Goal: Task Accomplishment & Management: Use online tool/utility

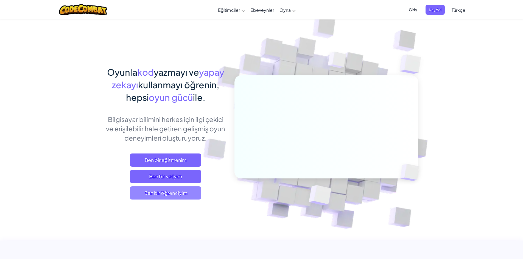
click at [179, 195] on font "Ben bir öğrenciyim" at bounding box center [165, 193] width 43 height 6
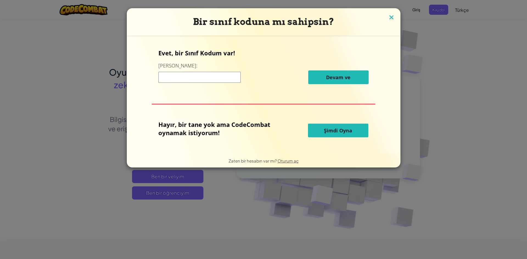
click at [391, 15] on img at bounding box center [391, 18] width 7 height 8
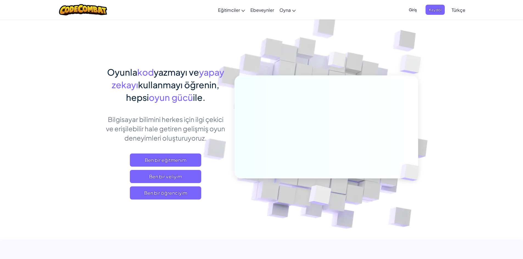
click at [415, 9] on font "Giriş" at bounding box center [413, 9] width 8 height 5
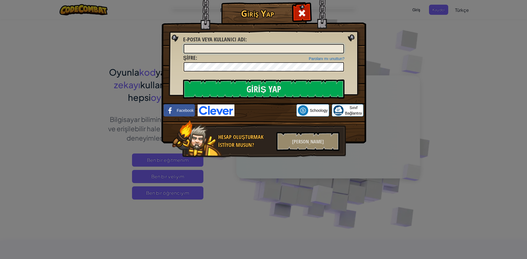
click at [269, 49] on input "E-posta veya kullanıcı adı :" at bounding box center [264, 48] width 160 height 9
click at [258, 86] on input "Giriş Yap" at bounding box center [263, 89] width 161 height 19
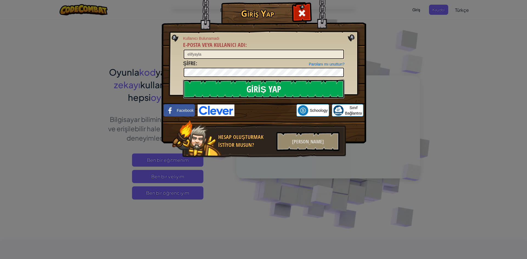
click at [258, 86] on input "Giriş Yap" at bounding box center [263, 89] width 161 height 19
click at [262, 54] on input "elifyayla" at bounding box center [264, 54] width 160 height 9
type input "e"
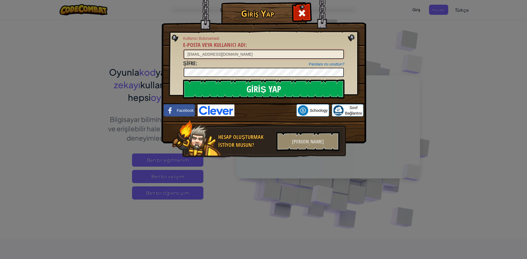
type input "yaylaelif2010@gmail.com"
click at [261, 87] on input "Giriş Yap" at bounding box center [263, 89] width 161 height 19
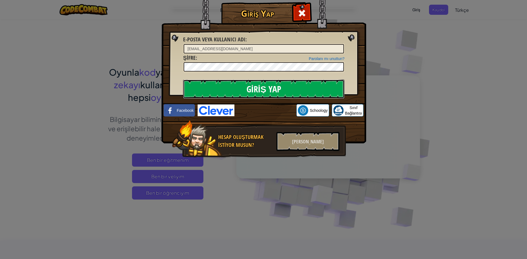
click at [261, 87] on input "Giriş Yap" at bounding box center [263, 89] width 161 height 19
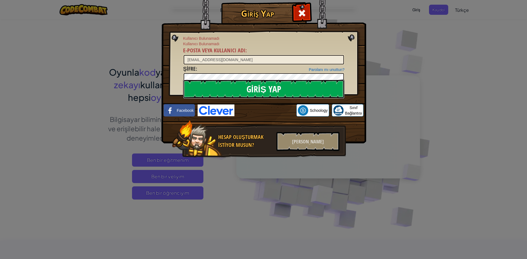
click at [267, 87] on input "Giriş Yap" at bounding box center [263, 89] width 161 height 19
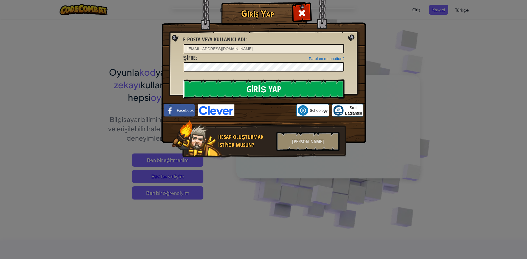
click at [267, 87] on input "Giriş Yap" at bounding box center [263, 89] width 161 height 19
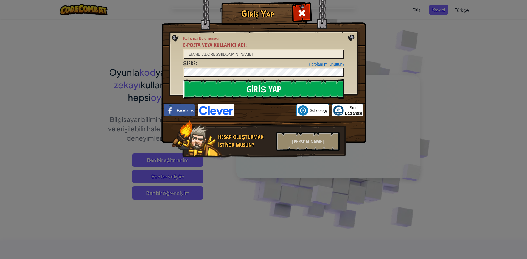
click at [267, 87] on input "Giriş Yap" at bounding box center [263, 89] width 161 height 19
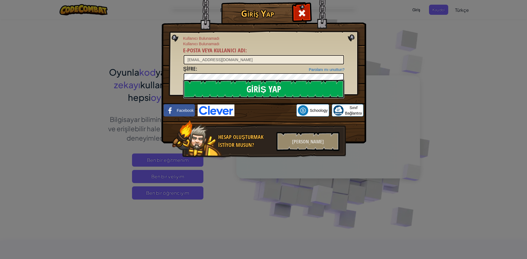
click at [267, 87] on input "Giriş Yap" at bounding box center [263, 89] width 161 height 19
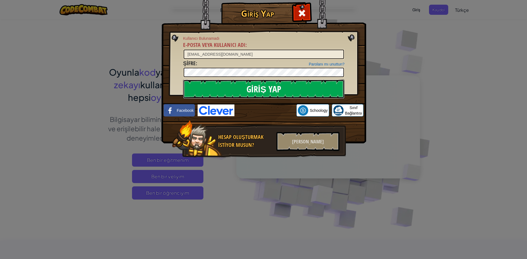
click at [267, 87] on input "Giriş Yap" at bounding box center [263, 89] width 161 height 19
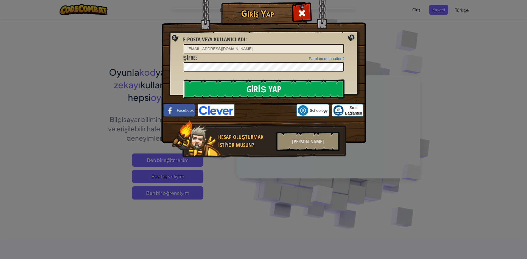
click at [267, 87] on input "Giriş Yap" at bounding box center [263, 89] width 161 height 19
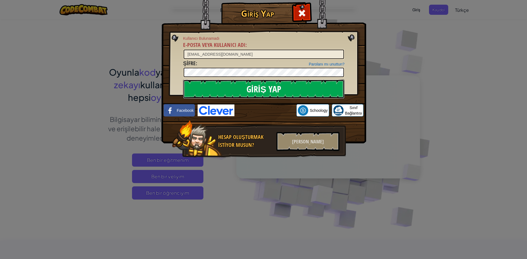
click at [267, 87] on input "Giriş Yap" at bounding box center [263, 89] width 161 height 19
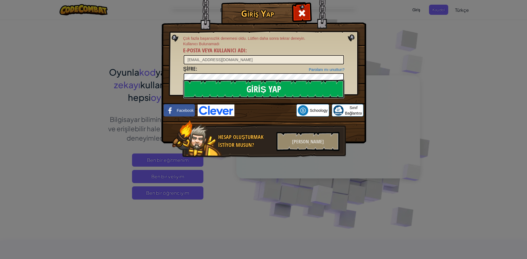
click at [255, 83] on input "Giriş Yap" at bounding box center [263, 89] width 161 height 19
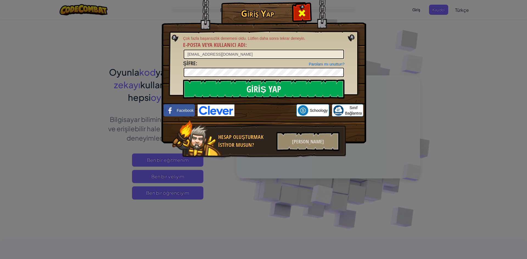
click at [302, 10] on span at bounding box center [302, 13] width 9 height 9
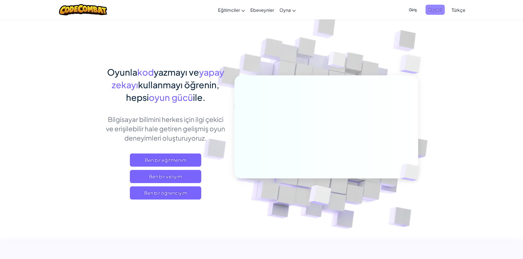
click at [434, 5] on span "Kaydol" at bounding box center [434, 10] width 19 height 10
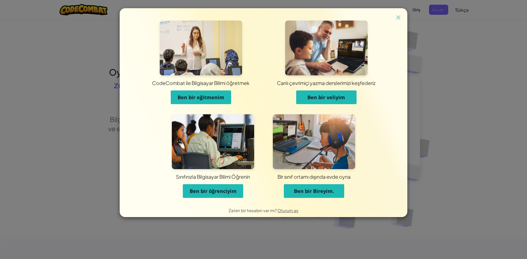
click at [223, 193] on font "Ben bir öğrenciyim" at bounding box center [213, 191] width 47 height 7
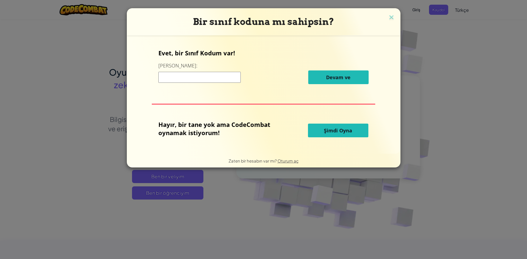
click at [211, 74] on input at bounding box center [199, 77] width 82 height 11
type input "g"
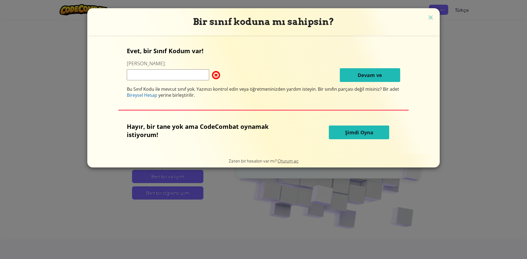
type input "g"
type input "m"
type input "M"
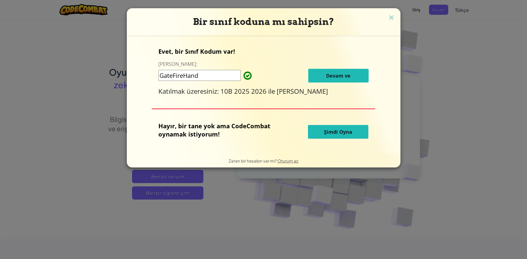
type input "GateFireHand"
click at [324, 72] on button "Devam ve" at bounding box center [338, 76] width 60 height 14
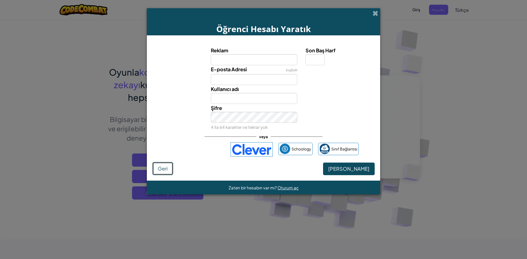
click at [161, 170] on font "Geri" at bounding box center [163, 169] width 10 height 6
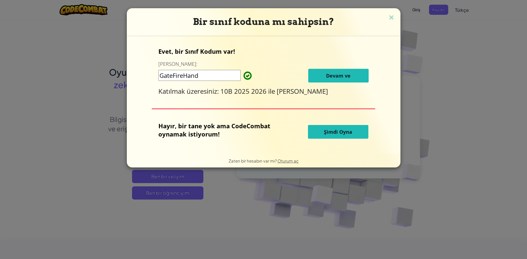
click at [338, 128] on button "Şimdi Oyna" at bounding box center [338, 132] width 60 height 14
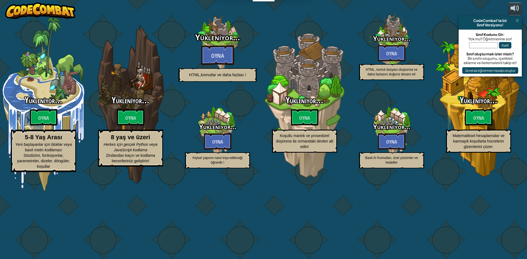
select select "tr"
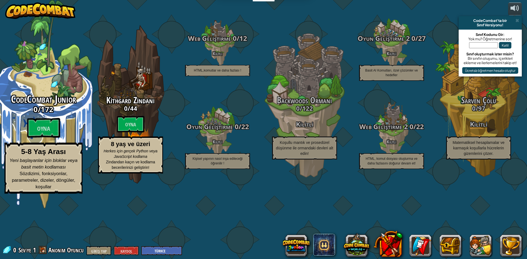
click at [41, 104] on div "CodeCombat Junior 0 / 172 Oyna 5-8 Yaş Arası Yeni başlayanlar için bloklar veya…" at bounding box center [43, 104] width 104 height 209
select select "tr"
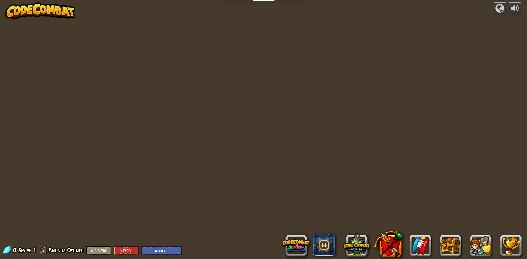
select select "tr"
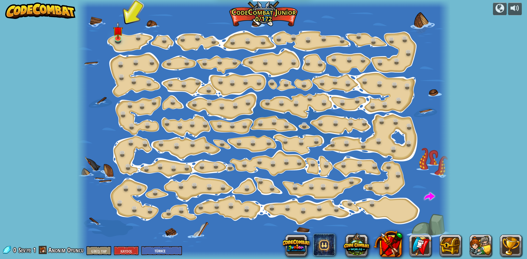
click at [125, 38] on div at bounding box center [264, 129] width 374 height 259
click at [124, 38] on div at bounding box center [264, 129] width 374 height 259
click at [115, 35] on img at bounding box center [118, 26] width 10 height 23
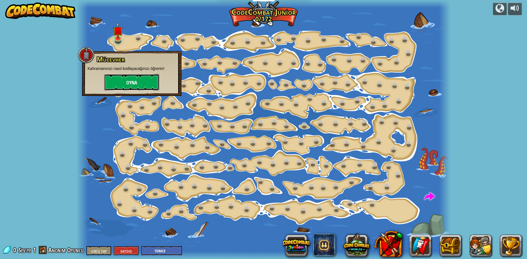
click at [125, 79] on button "Oyna" at bounding box center [131, 82] width 55 height 16
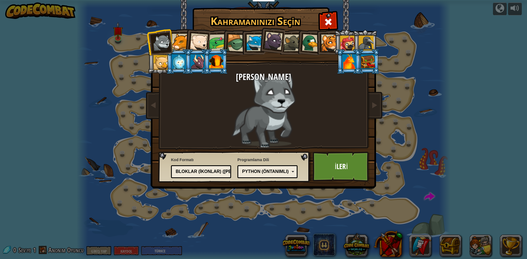
click at [189, 39] on li at bounding box center [197, 41] width 27 height 27
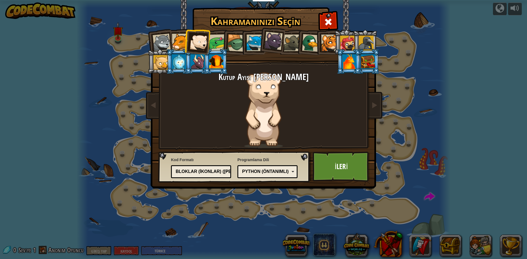
click at [214, 37] on div at bounding box center [217, 42] width 17 height 17
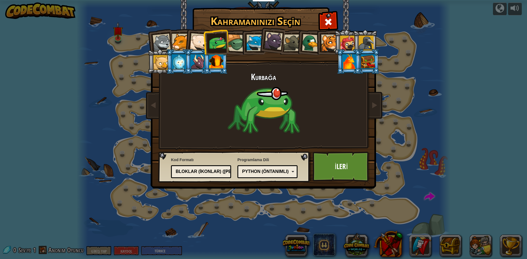
click at [235, 38] on div at bounding box center [236, 43] width 18 height 18
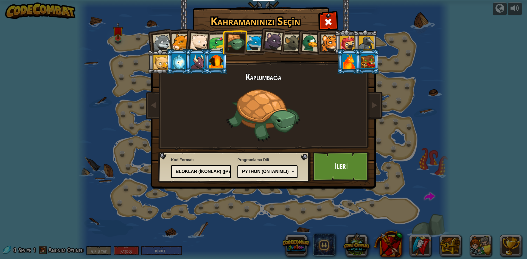
drag, startPoint x: 262, startPoint y: 42, endPoint x: 260, endPoint y: 38, distance: 4.3
click at [261, 38] on li at bounding box center [271, 39] width 27 height 27
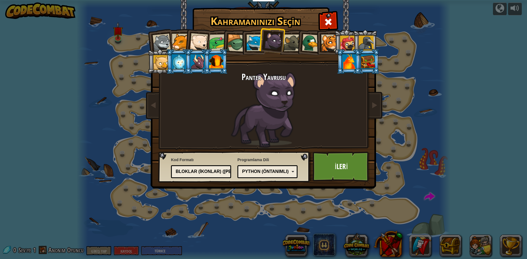
drag, startPoint x: 327, startPoint y: 43, endPoint x: 331, endPoint y: 41, distance: 4.1
click at [330, 42] on div at bounding box center [329, 43] width 17 height 17
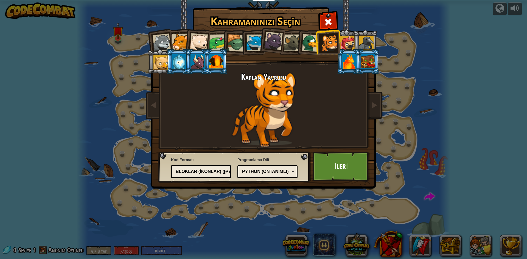
click at [268, 42] on div at bounding box center [273, 41] width 18 height 18
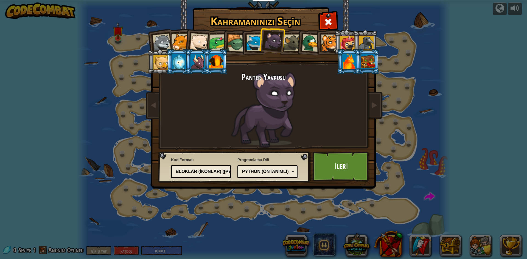
click at [366, 40] on div at bounding box center [366, 43] width 15 height 15
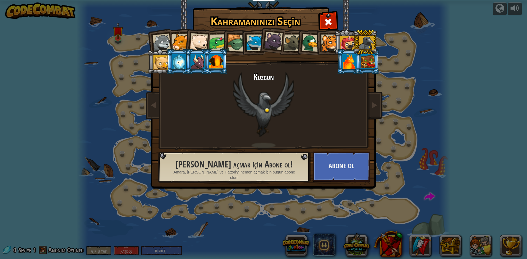
click at [350, 42] on div at bounding box center [347, 43] width 15 height 15
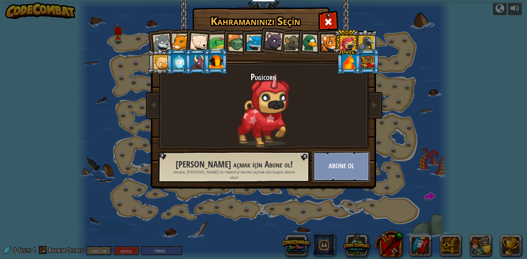
click at [340, 159] on button "Abone Ol" at bounding box center [341, 167] width 57 height 30
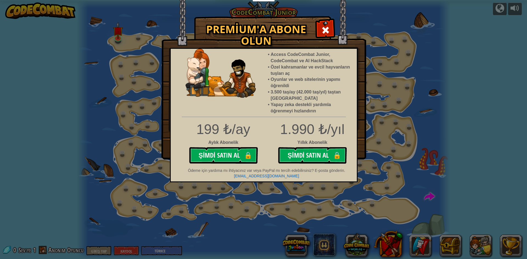
click at [323, 26] on span at bounding box center [325, 30] width 9 height 9
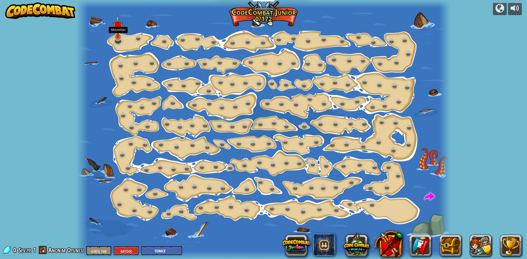
click at [119, 34] on img at bounding box center [118, 26] width 10 height 23
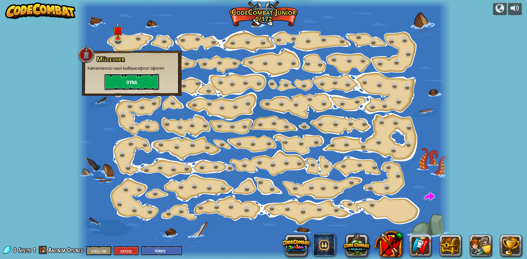
click at [133, 77] on button "Oyna" at bounding box center [131, 82] width 55 height 16
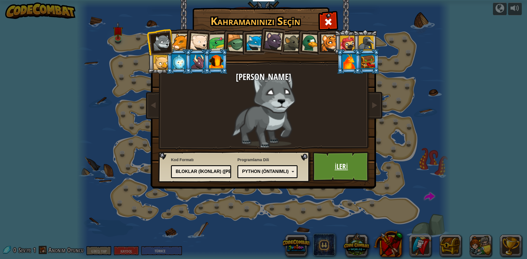
click at [339, 170] on font "İleri" at bounding box center [341, 167] width 13 height 10
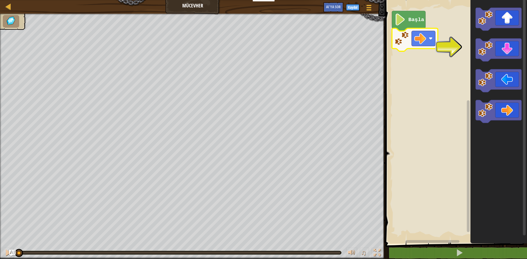
click at [408, 19] on text "Başla" at bounding box center [416, 20] width 16 height 6
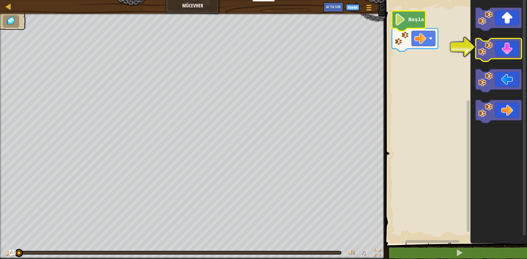
click at [512, 52] on icon "Blockly Çalışma Alanı" at bounding box center [499, 50] width 46 height 23
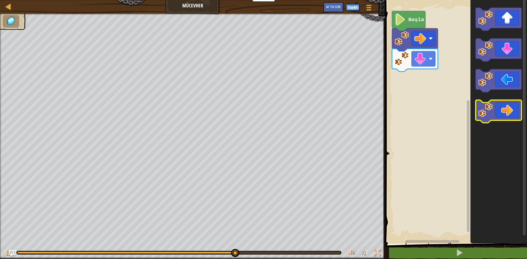
click at [502, 107] on icon "Blockly Çalışma Alanı" at bounding box center [499, 111] width 46 height 23
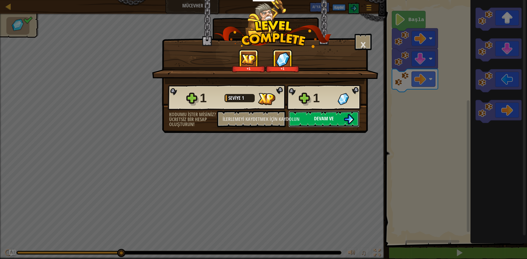
click at [342, 114] on button "Devam ve" at bounding box center [323, 119] width 71 height 16
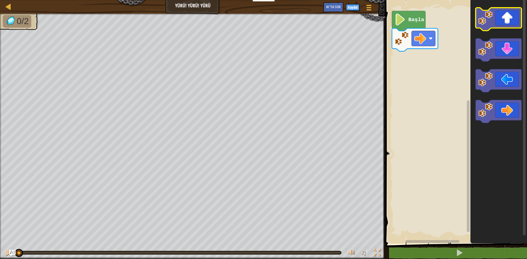
click at [511, 22] on icon "Blockly Çalışma Alanı" at bounding box center [499, 19] width 46 height 23
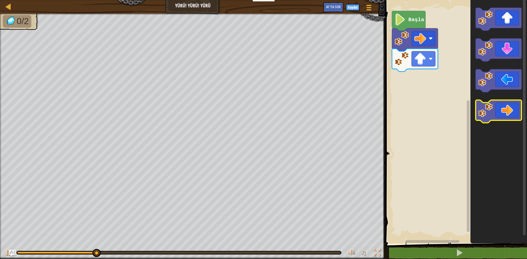
click at [500, 108] on icon "Blockly Çalışma Alanı" at bounding box center [499, 111] width 46 height 23
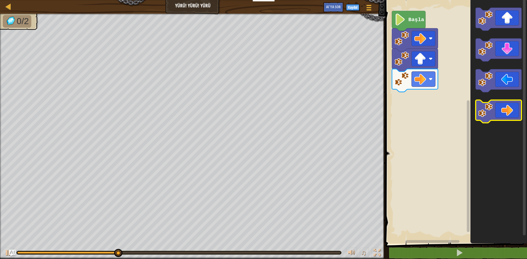
click at [500, 108] on icon "Blockly Çalışma Alanı" at bounding box center [499, 111] width 46 height 23
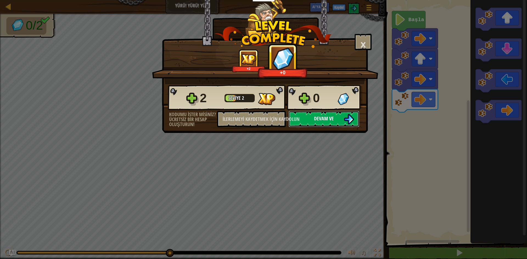
click at [327, 116] on font "Devam ve" at bounding box center [324, 118] width 20 height 7
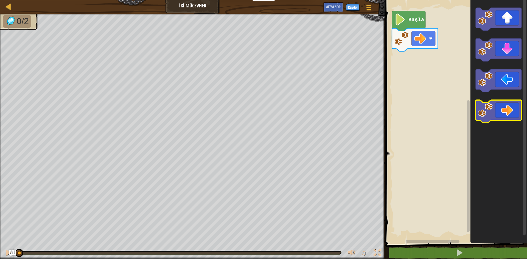
click at [503, 107] on icon "Blockly Çalışma Alanı" at bounding box center [499, 111] width 46 height 23
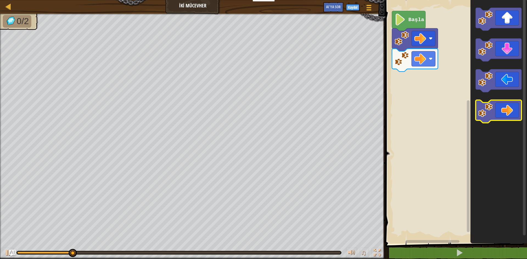
click at [503, 107] on icon "Blockly Çalışma Alanı" at bounding box center [499, 111] width 46 height 23
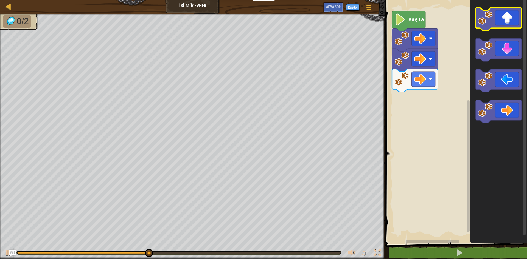
click at [498, 14] on icon "Blockly Çalışma Alanı" at bounding box center [499, 19] width 46 height 23
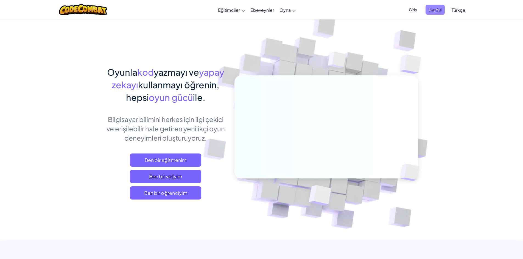
click at [434, 9] on span "Kaydol" at bounding box center [434, 10] width 19 height 10
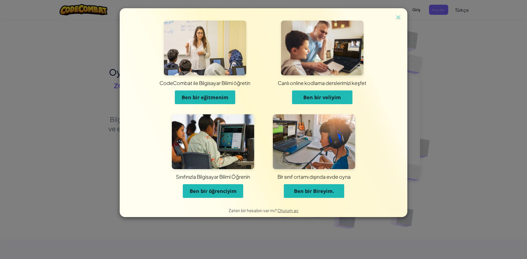
click at [213, 190] on span "Ben bir öğrenciyim" at bounding box center [213, 191] width 47 height 7
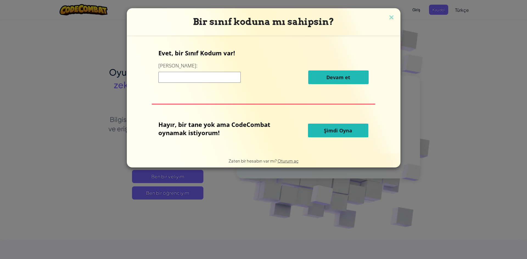
click at [177, 81] on input at bounding box center [199, 77] width 82 height 11
type input "GateFireHand"
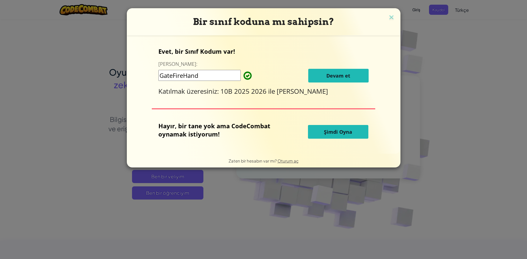
click at [339, 78] on span "Devam et" at bounding box center [338, 75] width 24 height 7
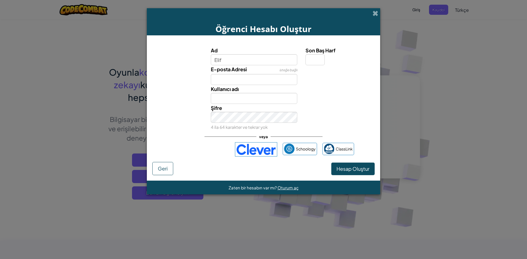
type input "Elif"
type input "E"
type input "ElifE"
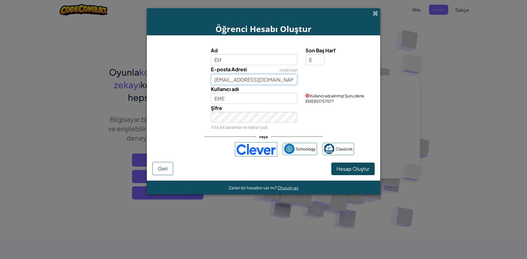
type input "[EMAIL_ADDRESS][DOMAIN_NAME]"
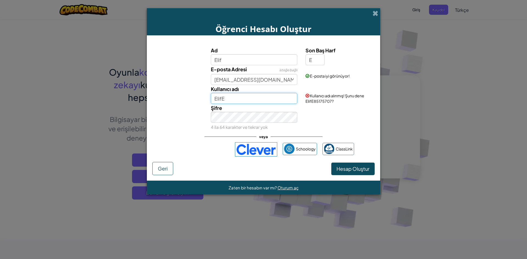
click at [244, 99] on input "ElifE" at bounding box center [254, 98] width 87 height 11
type input "ElifE1234568"
click at [364, 173] on button "Hesap Oluştur" at bounding box center [352, 169] width 43 height 13
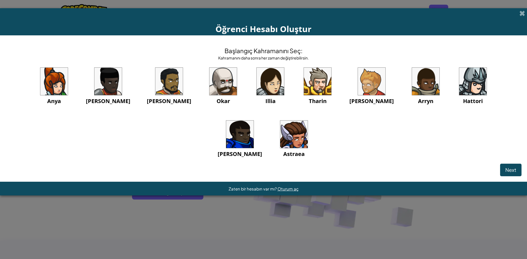
click at [257, 77] on img at bounding box center [270, 81] width 27 height 27
click at [257, 83] on img at bounding box center [270, 81] width 27 height 27
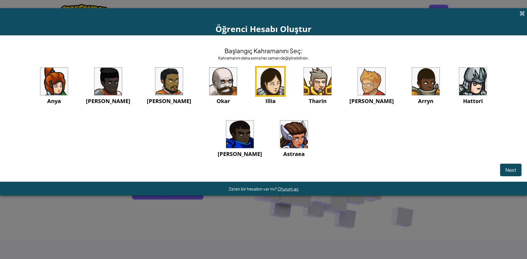
click at [257, 83] on img at bounding box center [270, 81] width 27 height 27
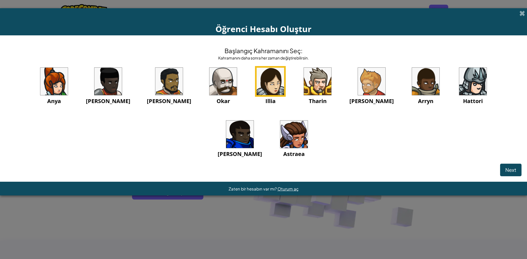
click at [257, 83] on img at bounding box center [270, 81] width 27 height 27
click at [257, 82] on img at bounding box center [270, 81] width 27 height 27
click at [257, 81] on img at bounding box center [270, 81] width 27 height 27
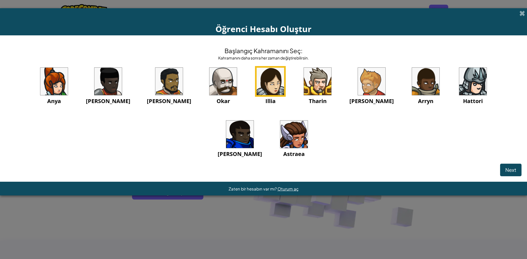
click at [257, 81] on img at bounding box center [270, 81] width 27 height 27
click at [511, 168] on span "Next" at bounding box center [510, 170] width 11 height 6
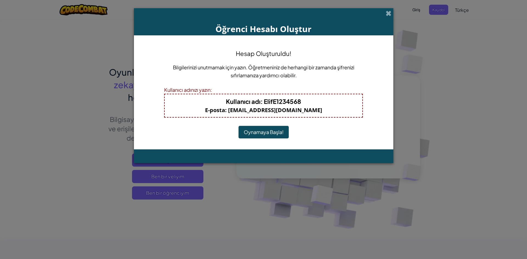
click at [267, 132] on button "Oynamaya Başla!" at bounding box center [264, 132] width 50 height 13
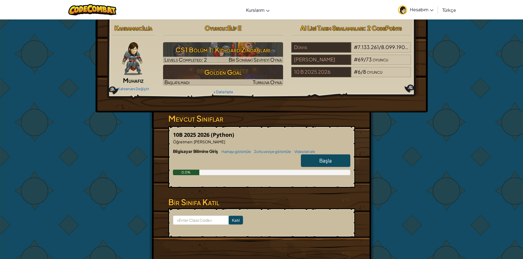
click at [319, 158] on link "Başla" at bounding box center [325, 161] width 49 height 13
select select "tr"
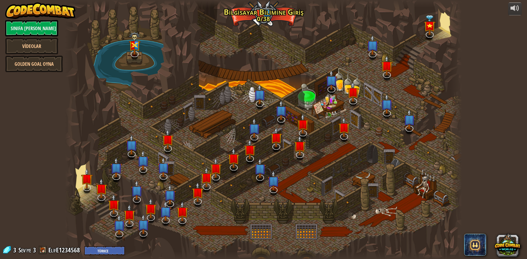
select select "tr"
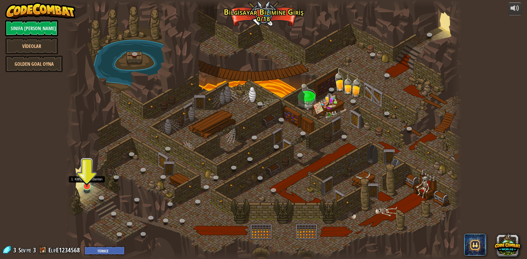
click at [88, 185] on img at bounding box center [87, 175] width 11 height 24
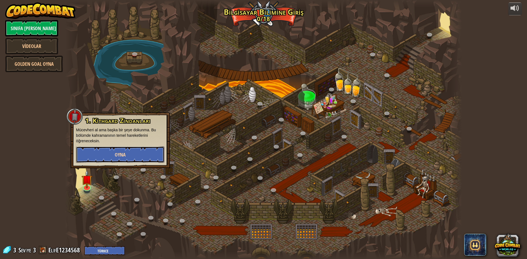
click at [102, 147] on button "Oyna" at bounding box center [120, 155] width 88 height 16
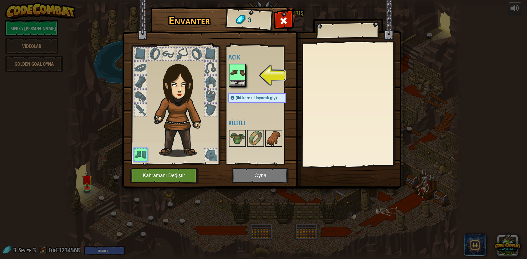
click at [271, 133] on img at bounding box center [273, 138] width 15 height 15
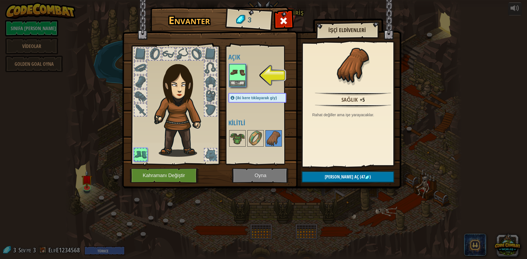
click at [211, 153] on div at bounding box center [210, 155] width 12 height 12
click at [211, 152] on div at bounding box center [210, 155] width 12 height 12
click at [242, 79] on img at bounding box center [237, 72] width 15 height 15
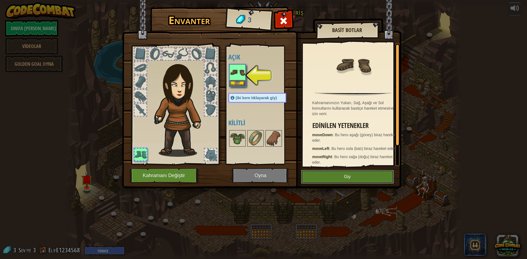
click at [350, 172] on button "Giy" at bounding box center [347, 177] width 93 height 14
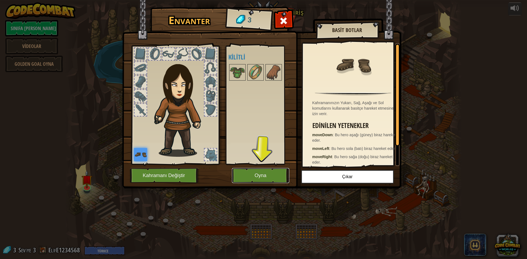
click at [259, 179] on button "Oyna" at bounding box center [260, 175] width 57 height 15
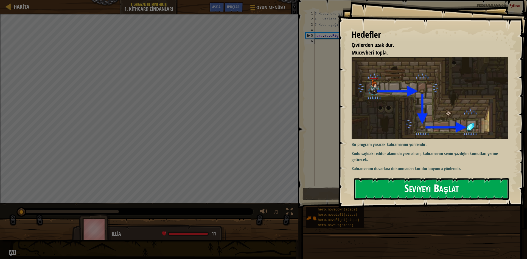
click at [431, 194] on button "Seviyeyi Başlat" at bounding box center [431, 189] width 155 height 22
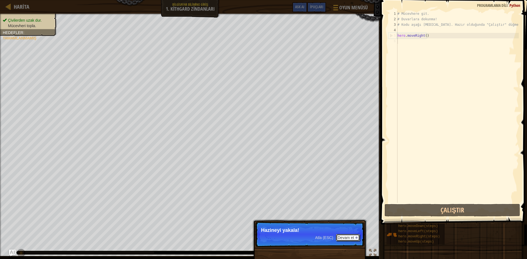
click at [346, 239] on button "Devam et" at bounding box center [348, 237] width 24 height 7
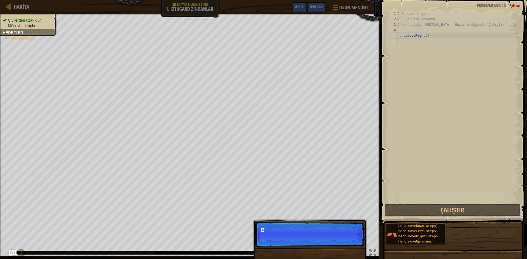
scroll to position [2, 0]
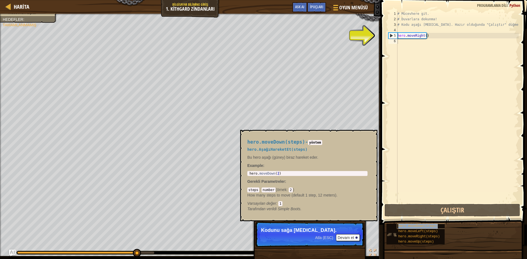
click at [422, 227] on span "hero.moveDown(steps)" at bounding box center [418, 227] width 40 height 4
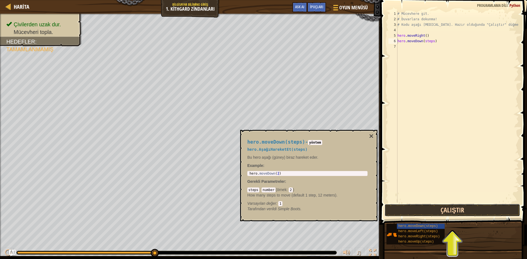
click at [444, 210] on button "Çalıştır" at bounding box center [453, 210] width 136 height 13
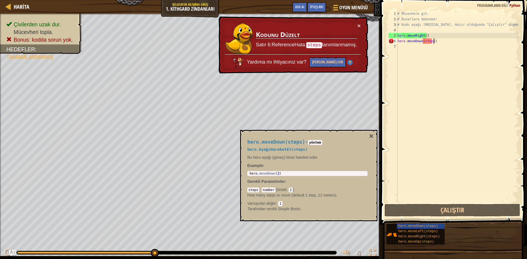
click at [436, 40] on div "# Mücevhere git. # Duvarlara dokunma! # Kodu aşağı yaz. Hazır olduğunda "Çalışt…" at bounding box center [457, 112] width 122 height 203
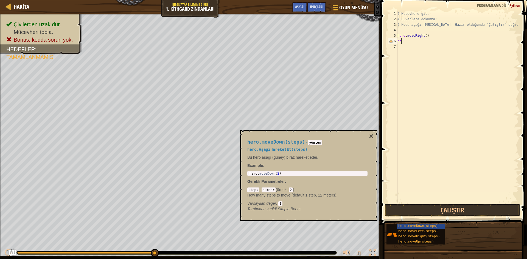
type textarea "h"
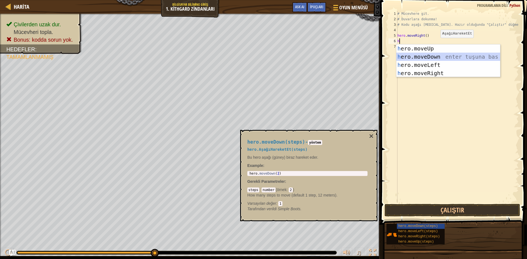
click at [438, 56] on div "h ero.moveUp enter tuşuna bas h ero.moveDown enter tuşuna bas h ero.moveLeft en…" at bounding box center [448, 68] width 104 height 49
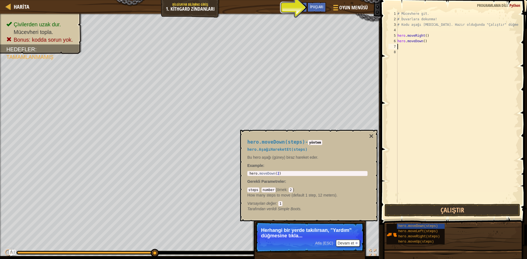
type textarea "h"
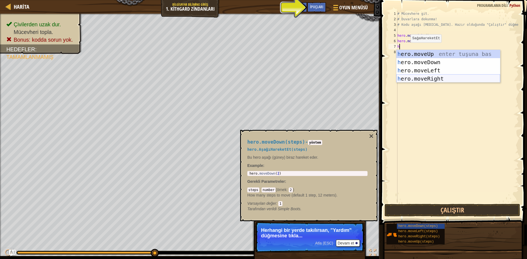
click at [419, 80] on div "h ero.moveUp enter tuşuna bas h ero.moveDown enter tuşuna bas h ero.moveLeft en…" at bounding box center [448, 74] width 104 height 49
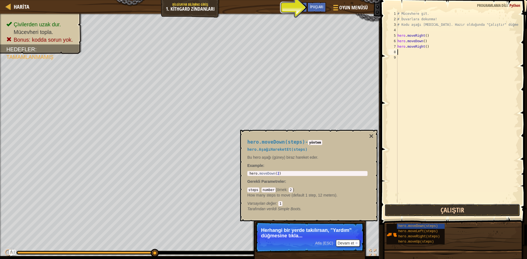
click at [438, 212] on button "Çalıştır" at bounding box center [453, 210] width 136 height 13
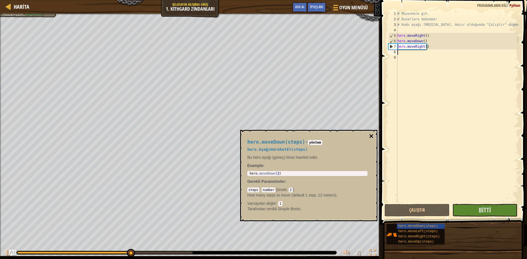
click at [373, 133] on button "×" at bounding box center [371, 137] width 4 height 8
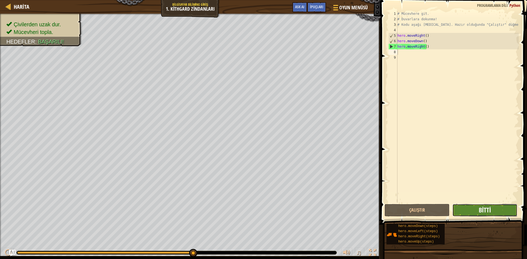
click at [487, 208] on span "Bitti" at bounding box center [485, 210] width 12 height 9
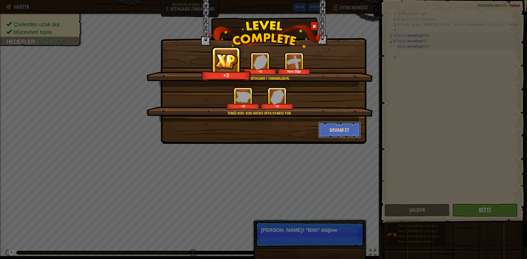
click at [351, 128] on button "Devam et" at bounding box center [339, 130] width 43 height 16
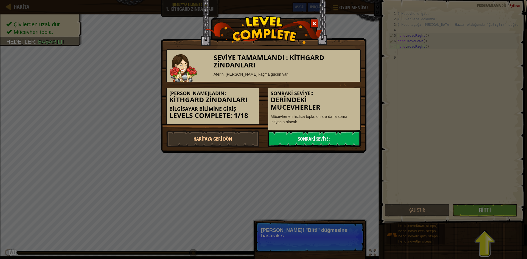
click at [352, 127] on div "Sonraki Seviye:: Derindeki Mücevherler Mücevherleri hızlıca topla; onlara daha …" at bounding box center [314, 109] width 93 height 43
click at [298, 140] on link "Sonraki Seviye:" at bounding box center [314, 139] width 93 height 16
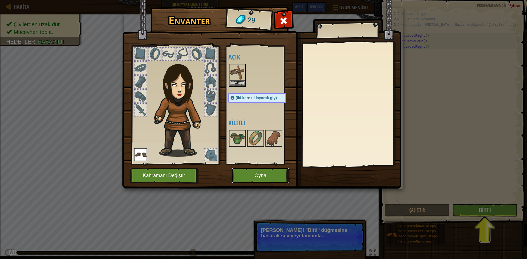
click at [259, 169] on button "Oyna" at bounding box center [260, 175] width 57 height 15
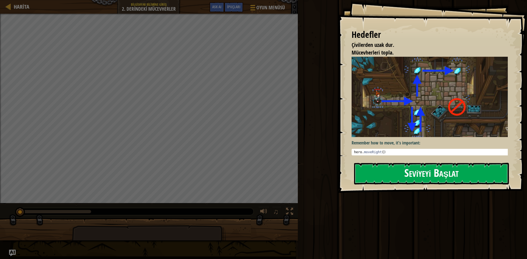
drag, startPoint x: 400, startPoint y: 164, endPoint x: 405, endPoint y: 170, distance: 7.2
click at [405, 170] on div "Hedefler Çivilerden uzak dur. Mücevherleri topla. Remember how to move, it's im…" at bounding box center [432, 96] width 189 height 193
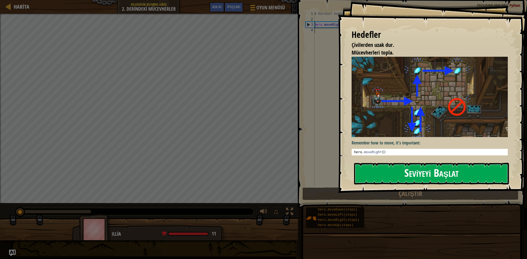
click at [405, 172] on button "Seviyeyi Başlat" at bounding box center [431, 174] width 155 height 22
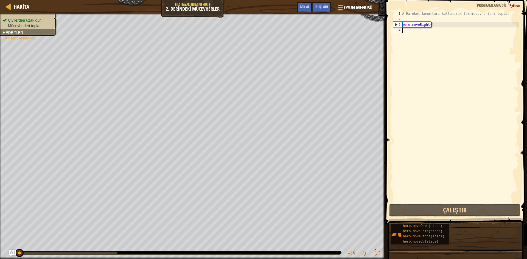
click at [402, 32] on div "# Hareket komutları kullanarak tüm mücevherleri topla. hero . moveRight ( )" at bounding box center [460, 112] width 118 height 203
type textarea "h"
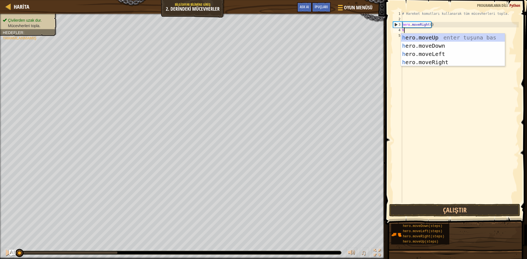
scroll to position [2, 0]
click at [438, 43] on div "h ero.moveUp enter tuşuna bas h ero.moveDown enter tuşuna bas h ero.moveLeft en…" at bounding box center [453, 57] width 104 height 49
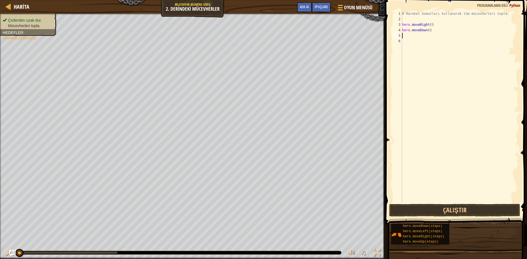
type textarea "h"
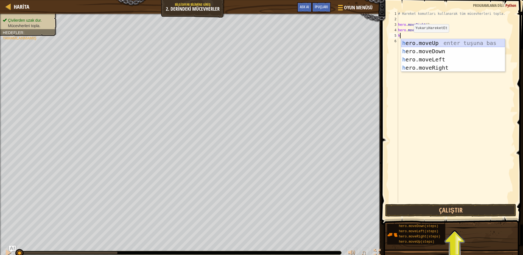
click at [421, 41] on div "h ero.moveUp enter tuşuna bas h ero.moveDown enter tuşuna bas h ero.moveLeft en…" at bounding box center [453, 63] width 104 height 49
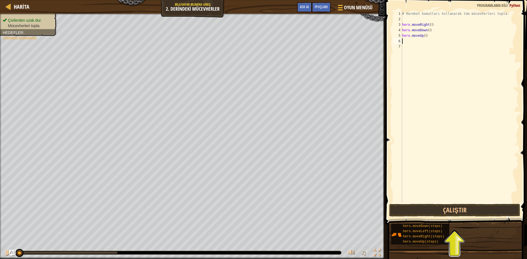
type textarea "h"
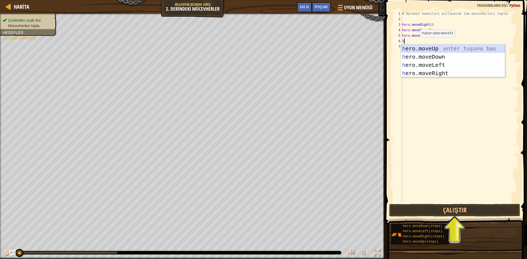
click at [417, 47] on div "h ero.moveUp enter tuşuna bas h ero.moveDown enter tuşuna bas h ero.moveLeft en…" at bounding box center [453, 68] width 104 height 49
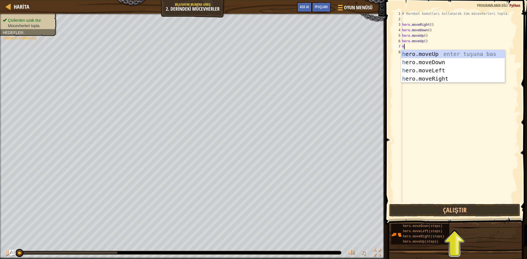
type textarea "h"
click at [438, 77] on div "h ero.moveUp enter tuşuna bas h ero.moveDown enter tuşuna bas h ero.moveLeft en…" at bounding box center [453, 74] width 104 height 49
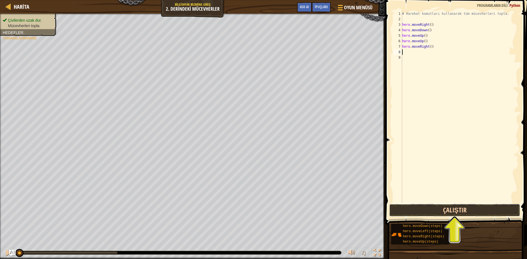
click at [476, 209] on button "Çalıştır" at bounding box center [454, 210] width 131 height 13
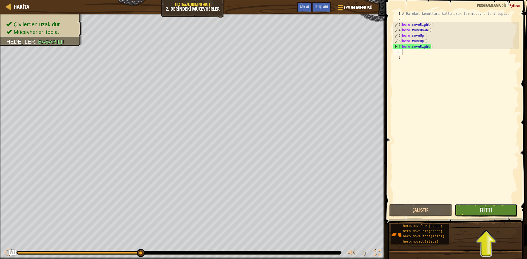
click at [493, 212] on button "Bitti" at bounding box center [486, 210] width 63 height 13
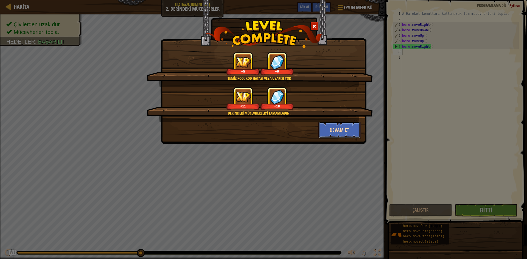
click at [352, 131] on button "Devam et" at bounding box center [339, 130] width 43 height 16
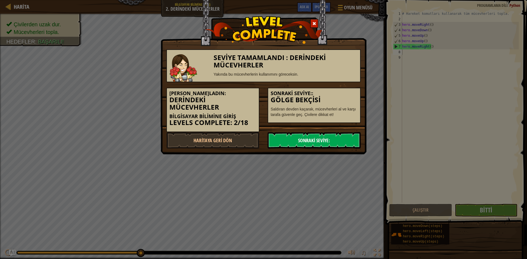
drag, startPoint x: 346, startPoint y: 137, endPoint x: 349, endPoint y: 138, distance: 3.2
click at [349, 138] on link "Sonraki Seviye:" at bounding box center [314, 140] width 93 height 16
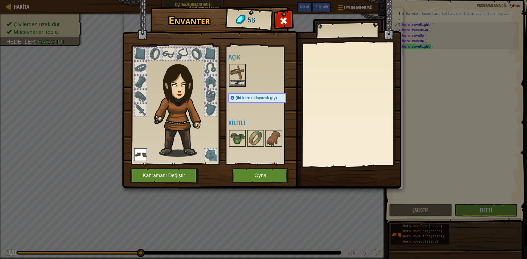
click at [253, 175] on button "Oyna" at bounding box center [260, 175] width 57 height 15
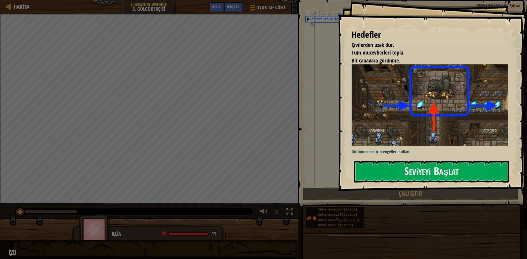
click at [491, 163] on button "Seviyeyi Başlat" at bounding box center [431, 172] width 155 height 22
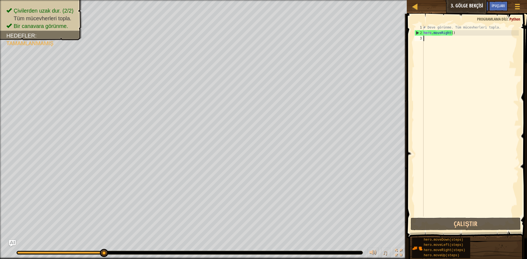
click at [425, 40] on div "# Deve görünme. Tüm mücevherleri topla. hero . moveRight ( )" at bounding box center [470, 126] width 96 height 203
type textarea "h"
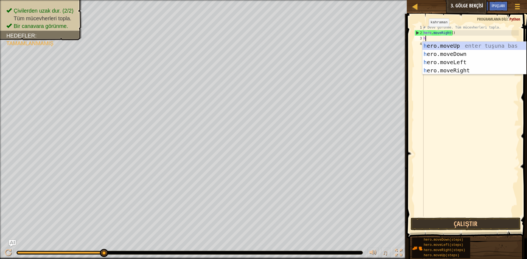
scroll to position [2, 0]
click at [464, 43] on div "h ero.moveUp enter tuşuna bas h ero.moveDown enter tuşuna bas h ero.moveLeft en…" at bounding box center [474, 66] width 104 height 49
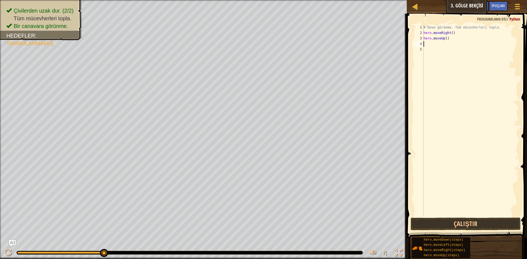
type textarea "h"
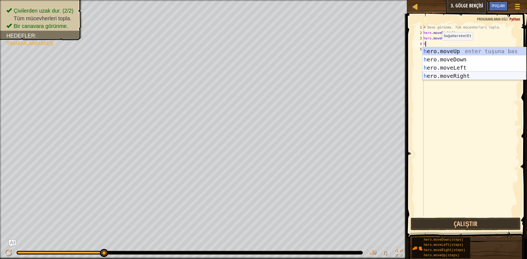
click at [444, 77] on div "h ero.moveUp enter tuşuna bas h ero.moveDown enter tuşuna bas h ero.moveLeft en…" at bounding box center [474, 71] width 104 height 49
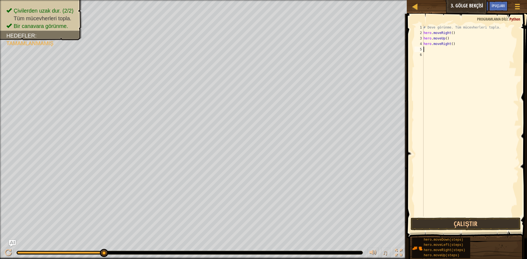
type textarea "h"
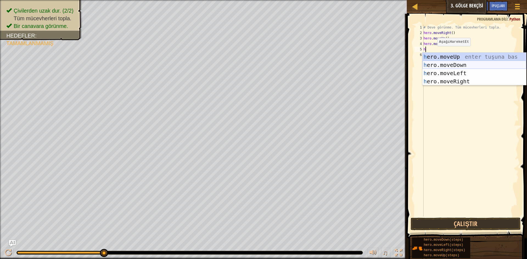
click at [439, 62] on div "h ero.moveUp enter tuşuna bas h ero.moveDown enter tuşuna bas h ero.moveLeft en…" at bounding box center [474, 77] width 104 height 49
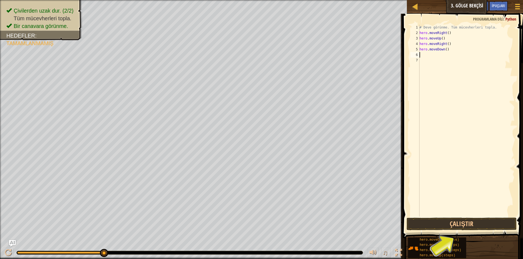
type textarea "h"
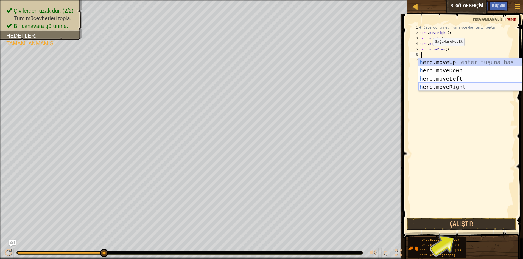
click at [437, 87] on div "h ero.moveUp enter tuşuna bas h ero.moveDown enter tuşuna bas h ero.moveLeft en…" at bounding box center [470, 82] width 104 height 49
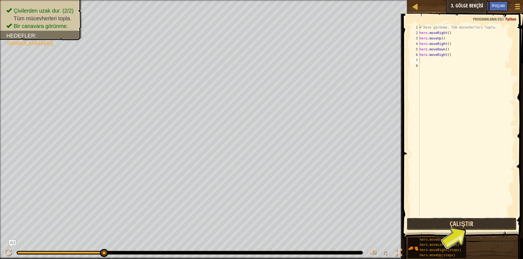
click at [457, 220] on button "Çalıştır" at bounding box center [462, 224] width 110 height 13
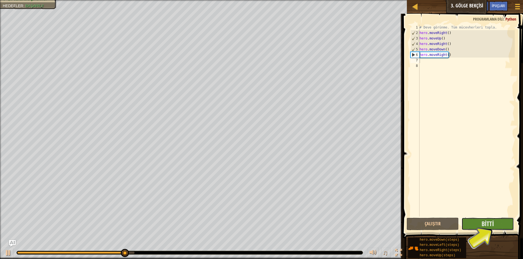
click at [498, 224] on button "Bitti" at bounding box center [487, 224] width 52 height 13
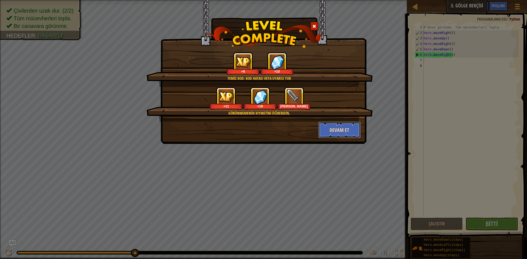
click at [341, 126] on button "Devam et" at bounding box center [339, 130] width 43 height 16
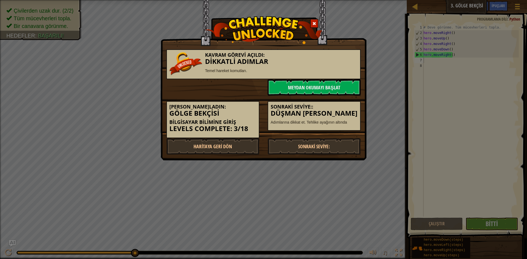
drag, startPoint x: 394, startPoint y: 95, endPoint x: 399, endPoint y: 93, distance: 5.0
click at [399, 93] on div "Kavram Görevi Açıldı: Dikkatli Adımlar Temel hareket komutları. Meydan Okumayı …" at bounding box center [263, 129] width 527 height 259
click at [330, 143] on link "Sonraki Seviye:" at bounding box center [314, 146] width 93 height 16
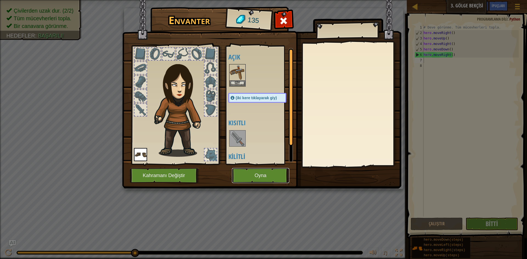
click at [273, 174] on button "Oyna" at bounding box center [260, 175] width 57 height 15
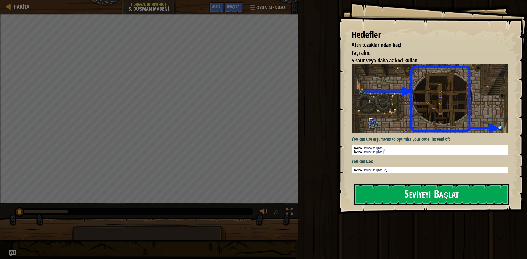
click at [412, 189] on button "Seviyeyi Başlat" at bounding box center [431, 195] width 155 height 22
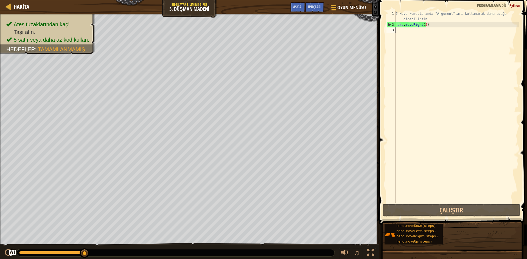
type textarea "h"
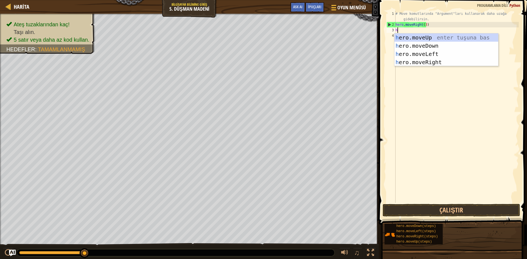
scroll to position [2, 0]
click at [434, 35] on div "h ero.moveUp enter tuşuna bas h ero.moveDown enter tuşuna bas h ero.moveLeft en…" at bounding box center [446, 57] width 104 height 49
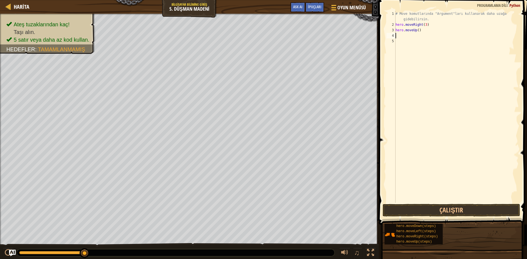
type textarea "h"
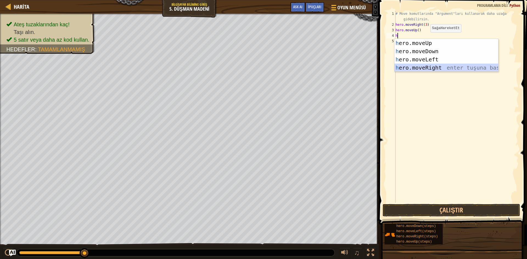
click at [436, 69] on div "h ero.moveUp enter tuşuna bas h ero.moveDown enter tuşuna bas h ero.moveLeft en…" at bounding box center [446, 63] width 104 height 49
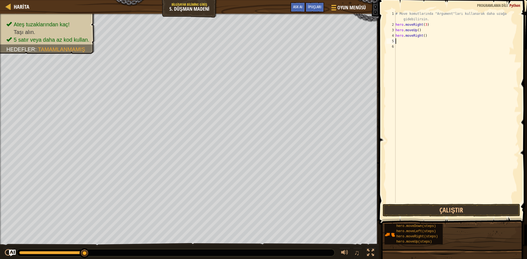
type textarea "h"
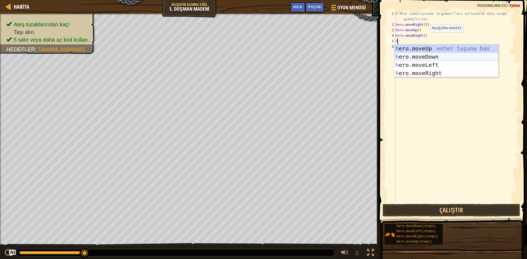
click at [430, 56] on div "h ero.moveUp enter tuşuna bas h ero.moveDown enter tuşuna bas h ero.moveLeft en…" at bounding box center [446, 68] width 104 height 49
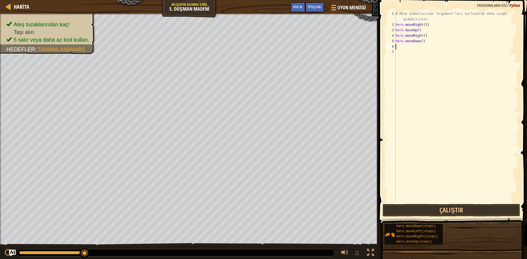
type textarea "h"
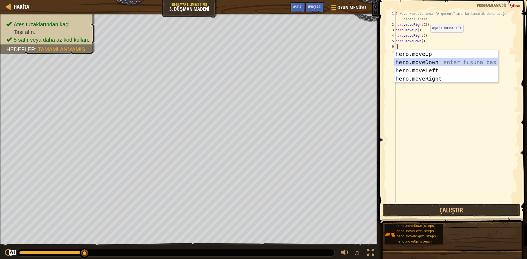
click at [416, 60] on div "h ero.moveUp enter tuşuna bas h ero.moveDown enter tuşuna bas h ero.moveLeft en…" at bounding box center [446, 74] width 104 height 49
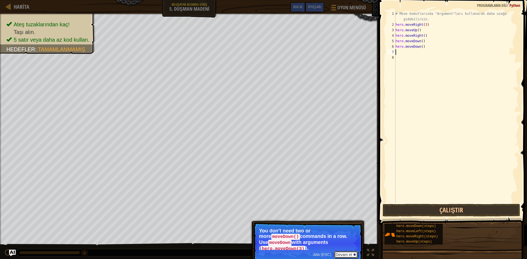
click at [352, 251] on button "Devam et" at bounding box center [346, 254] width 24 height 7
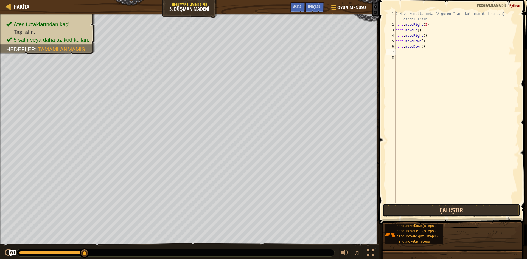
drag, startPoint x: 441, startPoint y: 212, endPoint x: 436, endPoint y: 209, distance: 6.0
click at [442, 211] on button "Çalıştır" at bounding box center [452, 210] width 138 height 13
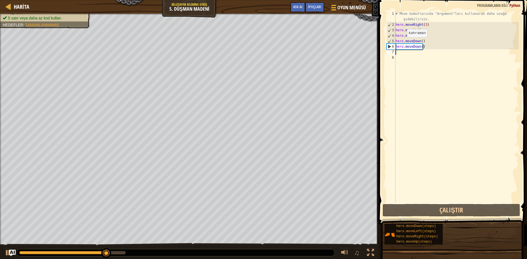
type textarea "h"
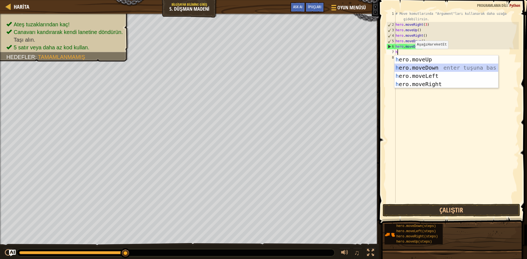
click at [429, 66] on div "h ero.moveUp enter tuşuna bas h ero.moveDown enter tuşuna bas h ero.moveLeft en…" at bounding box center [446, 79] width 104 height 49
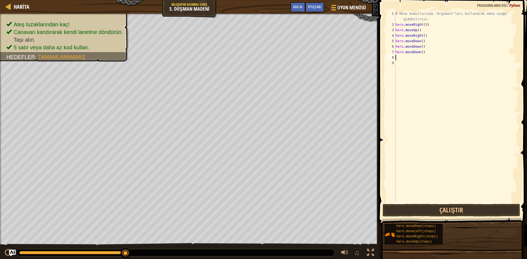
type textarea "h"
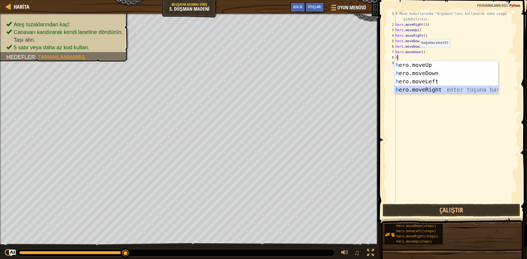
click at [432, 91] on div "h ero.moveUp enter tuşuna bas h ero.moveDown enter tuşuna bas h ero.moveLeft en…" at bounding box center [446, 85] width 104 height 49
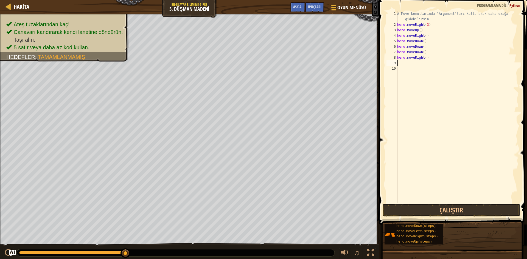
type textarea "h"
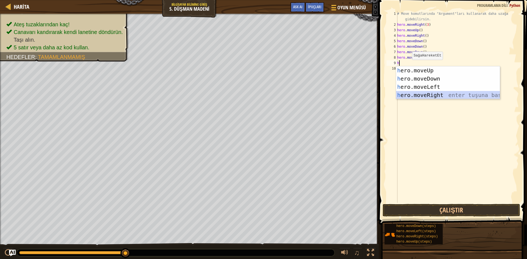
drag, startPoint x: 423, startPoint y: 93, endPoint x: 433, endPoint y: 122, distance: 30.3
click at [424, 95] on div "h ero.moveUp enter tuşuna bas h ero.moveDown enter tuşuna bas h ero.moveLeft en…" at bounding box center [448, 90] width 104 height 49
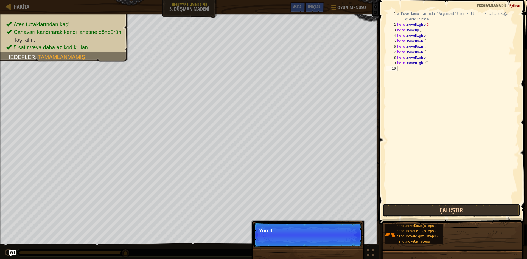
click at [472, 210] on button "Çalıştır" at bounding box center [452, 210] width 138 height 13
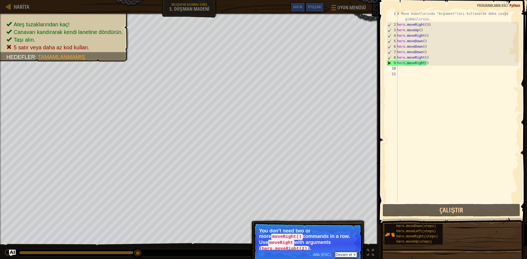
click at [340, 251] on button "Devam et" at bounding box center [346, 254] width 24 height 7
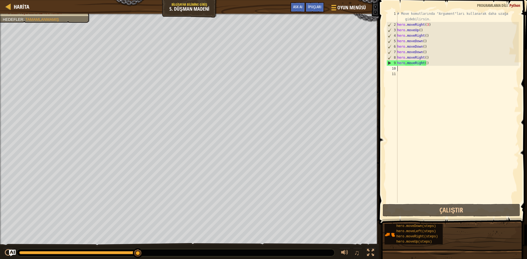
click at [427, 62] on div "# Move komutlarında "Argument"ları kullanarak daha uzağa gidebilirsin. hero . m…" at bounding box center [457, 115] width 123 height 209
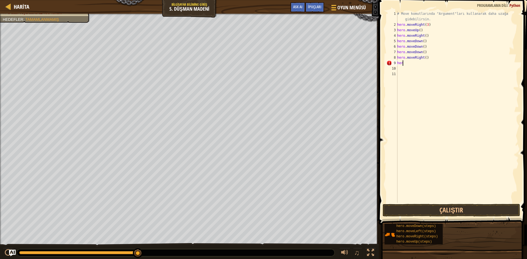
type textarea "h"
click at [430, 58] on div "# Move komutlarında "Argument"ları kullanarak daha uzağa gidebilirsin. hero . m…" at bounding box center [457, 115] width 123 height 209
type textarea "h"
click at [433, 50] on div "# Move komutlarında "Argument"ları kullanarak daha uzağa gidebilirsin. hero . m…" at bounding box center [457, 115] width 123 height 209
type textarea "h"
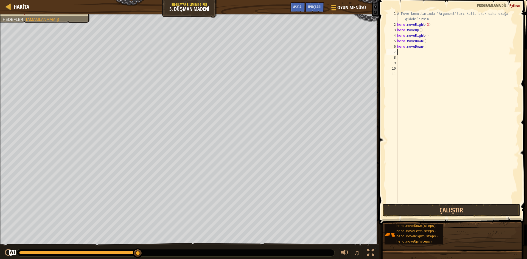
click at [430, 44] on div "# Move komutlarında "Argument"ları kullanarak daha uzağa gidebilirsin. hero . m…" at bounding box center [457, 115] width 123 height 209
click at [430, 47] on div "# Move komutlarında "Argument"ları kullanarak daha uzağa gidebilirsin. hero . m…" at bounding box center [457, 115] width 123 height 209
type textarea "h"
click at [422, 42] on div "# Move komutlarında "Argument"ları kullanarak daha uzağa gidebilirsin. hero . m…" at bounding box center [457, 115] width 123 height 209
type textarea "hero.moveDown(3)"
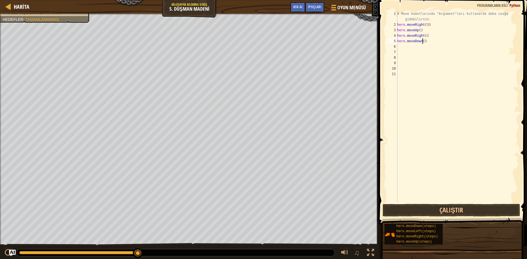
scroll to position [2, 2]
click at [401, 46] on div "# Move komutlarında "Argument"ları kullanarak daha uzağa gidebilirsin. hero . m…" at bounding box center [457, 115] width 123 height 209
type textarea "m"
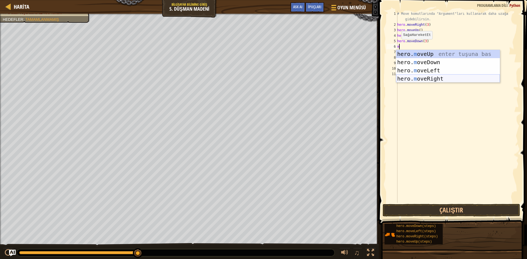
click at [422, 79] on div "hero. m oveUp enter tuşuna bas hero. m oveDown enter tuşuna bas hero. m oveLeft…" at bounding box center [448, 74] width 104 height 49
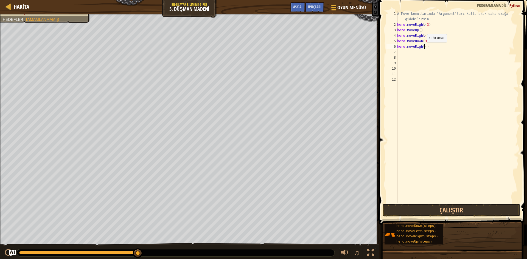
click at [424, 48] on div "# Move komutlarında "Argument"ları kullanarak daha uzağa gidebilirsin. hero . m…" at bounding box center [457, 115] width 123 height 209
type textarea "hero.moveRight(3)"
click at [447, 213] on button "Çalıştır" at bounding box center [452, 210] width 138 height 13
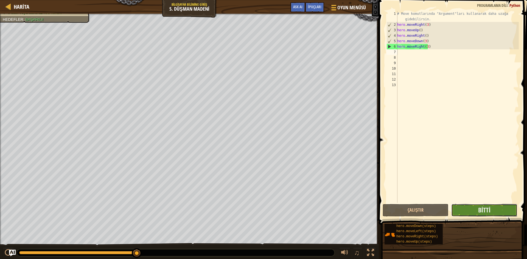
click at [477, 211] on button "Bitti" at bounding box center [484, 210] width 66 height 13
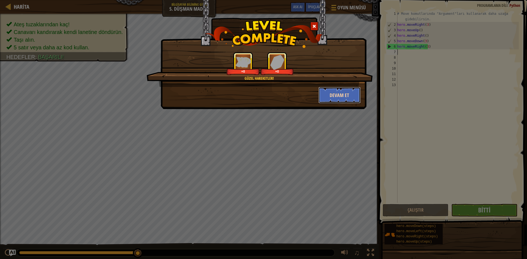
click at [346, 98] on button "Devam et" at bounding box center [339, 95] width 43 height 16
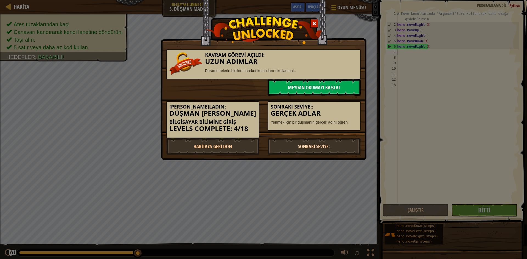
click at [300, 144] on link "Sonraki Seviye:" at bounding box center [314, 146] width 93 height 16
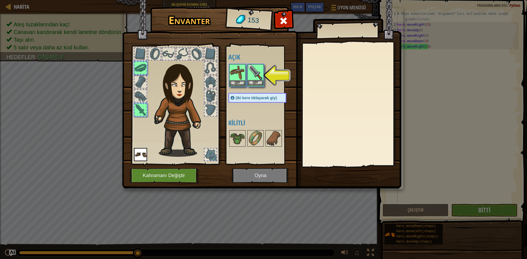
click at [260, 79] on div "Envanter 153 Açık Giy Giy Giy (iki kere tıklayarak giy) Kilitli Giy Çıkar Kilid…" at bounding box center [263, 129] width 527 height 259
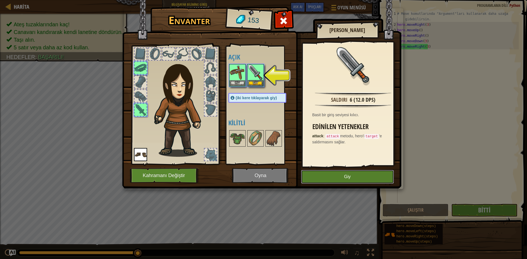
drag, startPoint x: 321, startPoint y: 174, endPoint x: 338, endPoint y: 196, distance: 26.8
click at [338, 196] on div "Envanter 153 Açık Giy Giy Giy (iki kere tıklayarak giy) Kilitli Basit Kılıç Sal…" at bounding box center [263, 129] width 527 height 259
click at [330, 176] on button "Giy" at bounding box center [347, 177] width 93 height 14
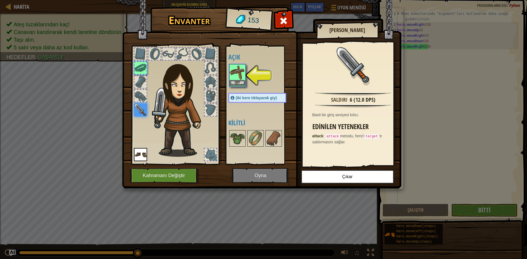
click at [243, 80] on img at bounding box center [237, 72] width 15 height 15
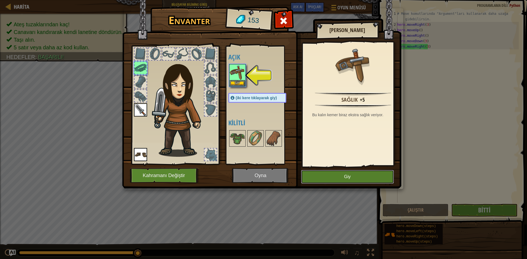
click at [307, 176] on button "Giy" at bounding box center [347, 177] width 93 height 14
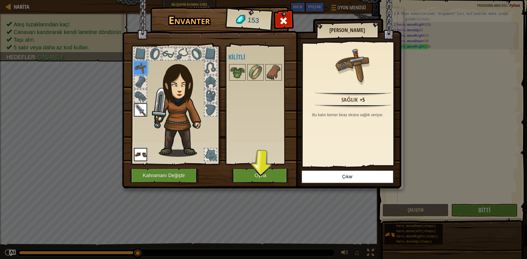
click at [276, 167] on img at bounding box center [261, 89] width 279 height 199
click at [276, 170] on button "Oyna" at bounding box center [260, 175] width 57 height 15
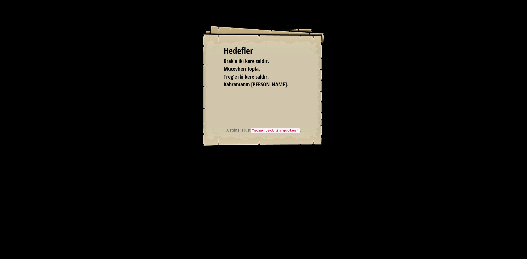
click at [276, 170] on div "Hedefler Brak'a iki kere saldır. Mücevheri topla. Treg'e iki kere saldır. Kahra…" at bounding box center [263, 129] width 527 height 259
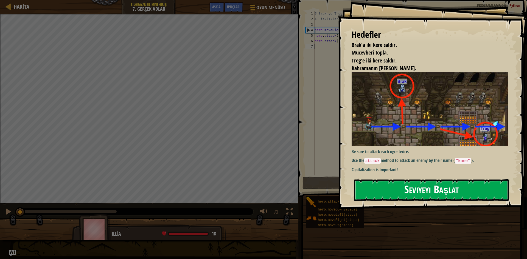
click at [399, 190] on button "Seviyeyi Başlat" at bounding box center [431, 191] width 155 height 22
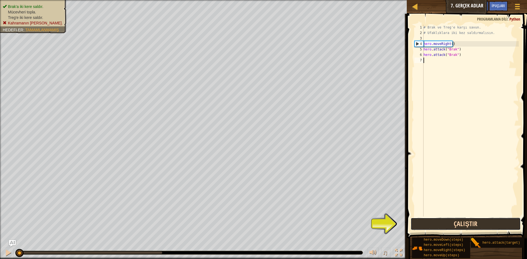
click at [438, 220] on button "Çalıştır" at bounding box center [466, 224] width 110 height 13
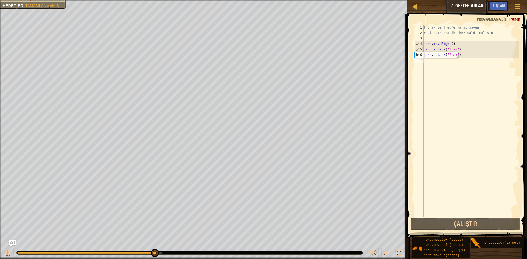
type textarea "h"
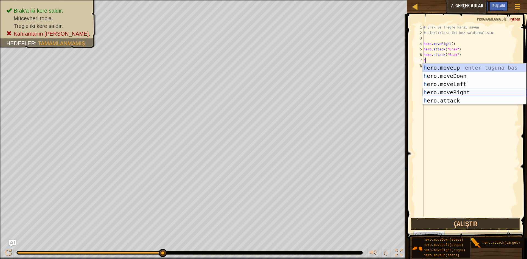
click at [462, 91] on div "h ero.moveUp enter tuşuna bas h ero.moveDown enter tuşuna bas h ero.moveLeft en…" at bounding box center [474, 93] width 104 height 58
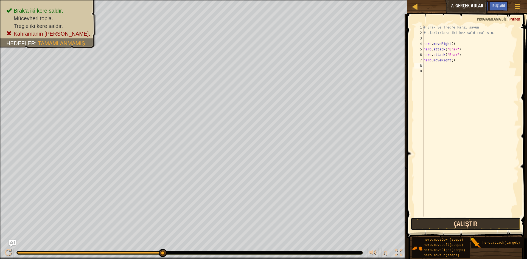
click at [419, 218] on button "Çalıştır" at bounding box center [466, 224] width 110 height 13
click at [439, 226] on button "Çalıştır" at bounding box center [466, 224] width 110 height 13
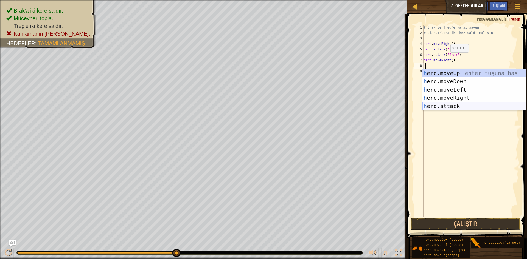
click at [454, 105] on div "h ero.moveUp enter tuşuna bas h ero.moveDown enter tuşuna bas h ero.moveLeft en…" at bounding box center [474, 98] width 104 height 58
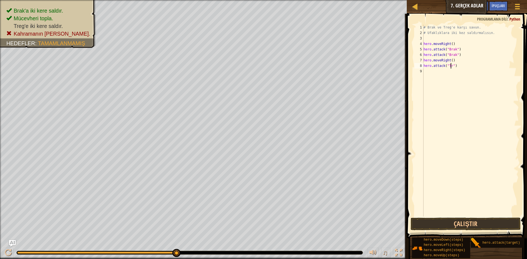
scroll to position [2, 2]
type textarea "hero.attack("Treg")"
click at [425, 70] on div "# Brak ve Treg'e karşı savun. # Ufaklıklara iki kez saldırmalısın. hero . moveR…" at bounding box center [470, 126] width 96 height 203
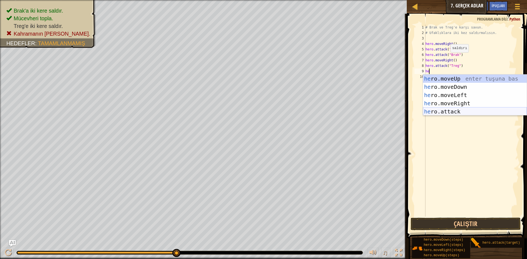
click at [429, 111] on div "he ro.moveUp enter tuşuna bas he ro.moveDown enter tuşuna bas he ro.moveLeft en…" at bounding box center [475, 104] width 104 height 58
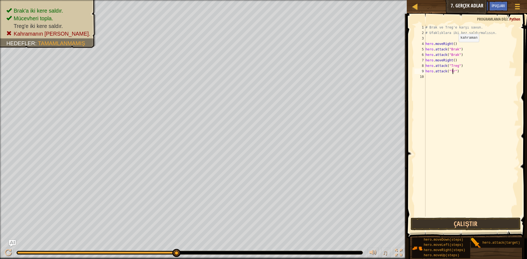
scroll to position [2, 2]
type textarea "hero.attack("Treg")"
click at [432, 79] on div "# Brak ve Treg'e karşı savun. # Ufaklıklara iki kez saldırmalısın. hero . moveR…" at bounding box center [471, 126] width 95 height 203
type textarea "h"
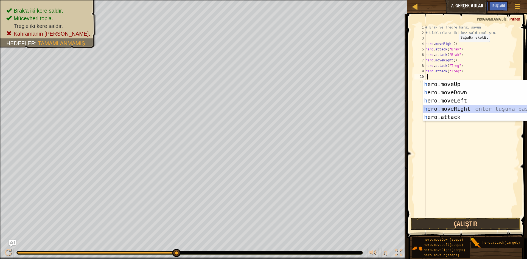
click at [443, 108] on div "h ero.moveUp enter tuşuna bas h ero.moveDown enter tuşuna bas h ero.moveLeft en…" at bounding box center [475, 109] width 104 height 58
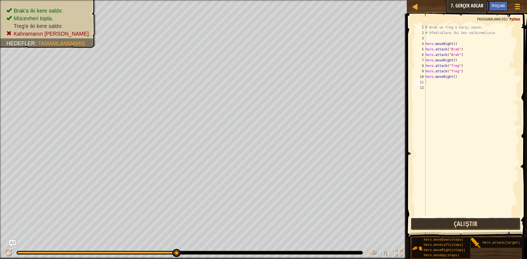
click at [475, 222] on button "Çalıştır" at bounding box center [466, 224] width 110 height 13
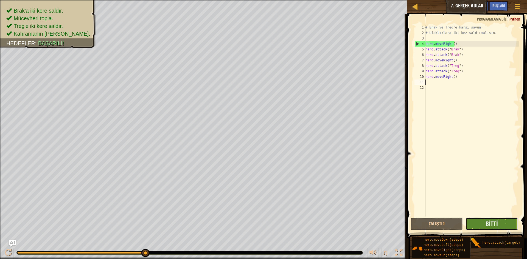
click at [477, 221] on button "Bitti" at bounding box center [492, 224] width 52 height 13
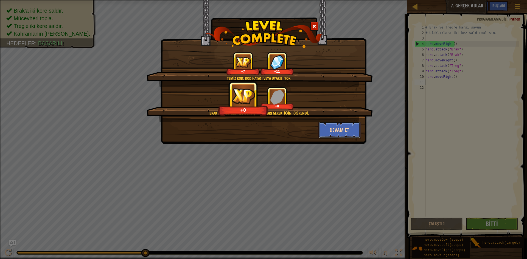
click at [346, 129] on button "Devam et" at bounding box center [339, 130] width 43 height 16
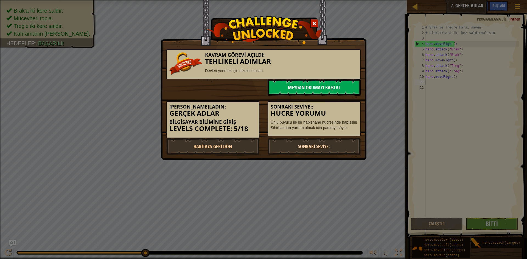
click at [332, 146] on link "Sonraki Seviye:" at bounding box center [314, 146] width 93 height 16
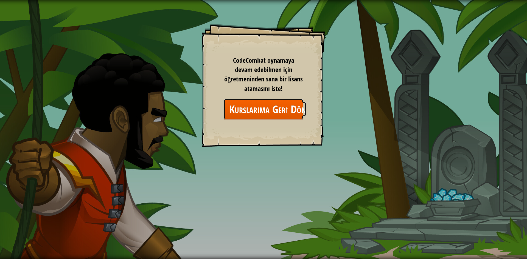
click at [258, 107] on link "Kurslarıma Geri Dön" at bounding box center [264, 109] width 80 height 21
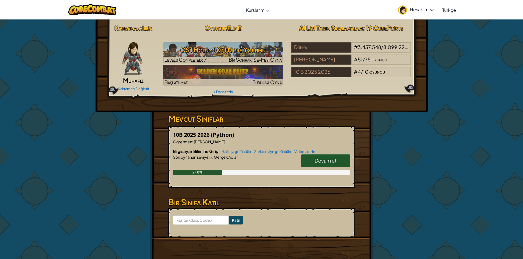
click at [324, 159] on span "Devam et" at bounding box center [326, 161] width 22 height 6
select select "tr"
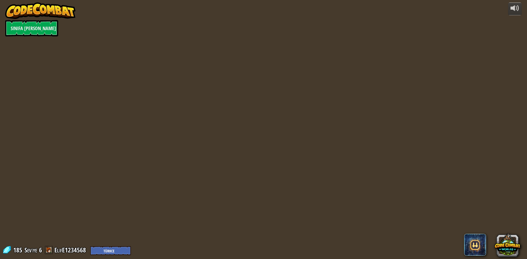
select select "tr"
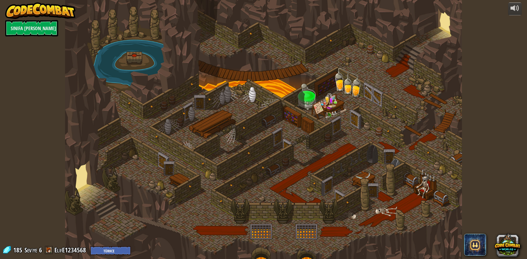
select select "tr"
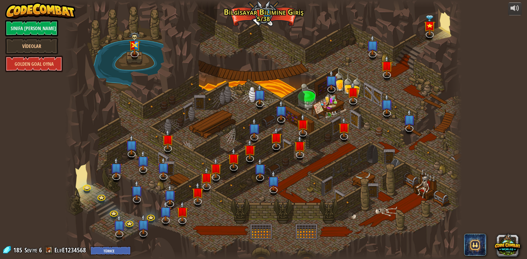
select select "tr"
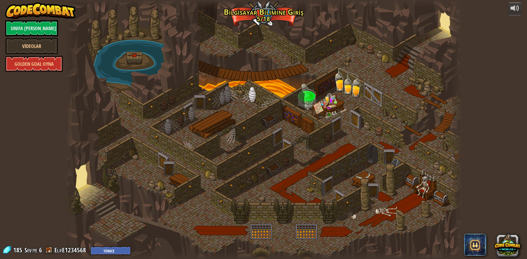
select select "tr"
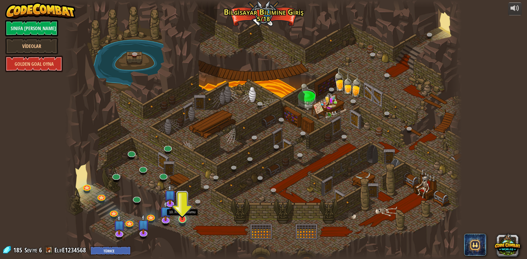
click at [179, 217] on img at bounding box center [182, 208] width 11 height 24
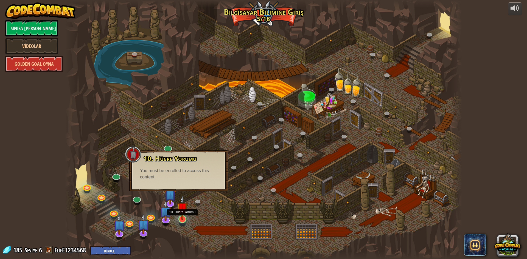
click at [184, 214] on img at bounding box center [182, 208] width 11 height 24
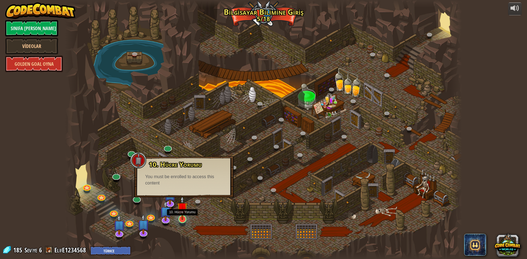
click at [184, 214] on img at bounding box center [182, 208] width 11 height 24
drag, startPoint x: 226, startPoint y: 214, endPoint x: 233, endPoint y: 211, distance: 7.9
click at [227, 214] on div at bounding box center [263, 129] width 397 height 259
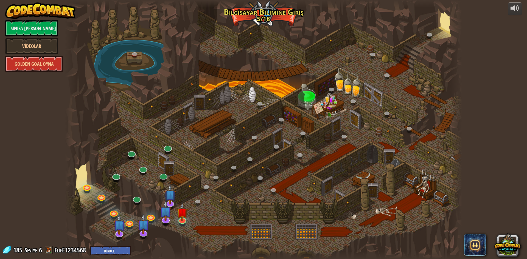
drag, startPoint x: 300, startPoint y: 241, endPoint x: 218, endPoint y: 209, distance: 88.1
click at [279, 238] on div at bounding box center [263, 129] width 397 height 259
click at [134, 199] on link at bounding box center [136, 197] width 11 height 11
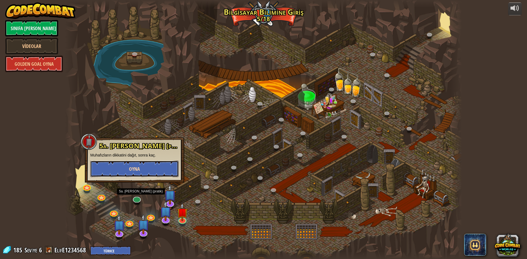
click at [135, 167] on span "Oyna" at bounding box center [134, 169] width 11 height 7
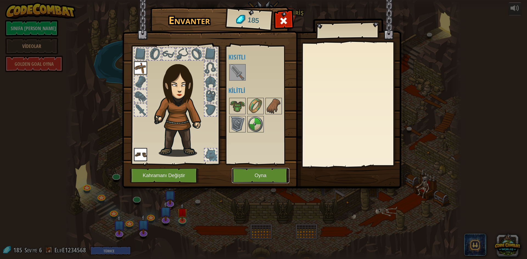
click at [262, 178] on button "Oyna" at bounding box center [260, 175] width 57 height 15
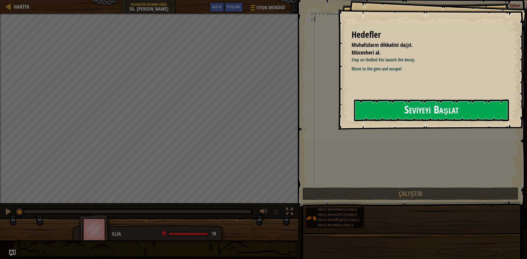
click at [413, 113] on button "Seviyeyi Başlat" at bounding box center [431, 111] width 155 height 22
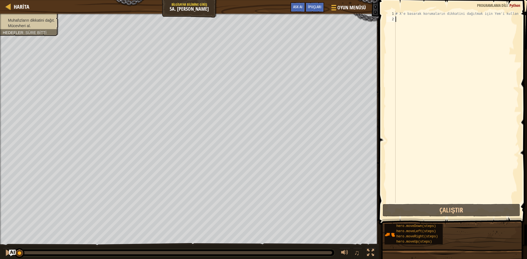
click at [408, 18] on div "# X'e basarak korumaların dikkatini dağıtmak için Yem'i kullan." at bounding box center [456, 112] width 124 height 203
click at [405, 21] on div "# X'e basarak korumaların dikkatini dağıtmak için Yem'i kullan." at bounding box center [456, 112] width 124 height 203
type textarea "h"
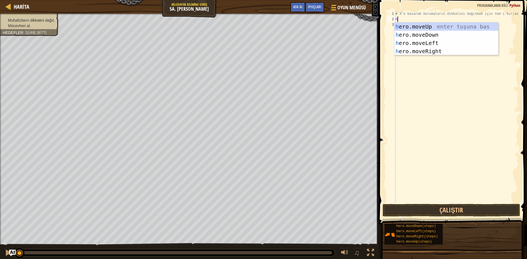
scroll to position [2, 0]
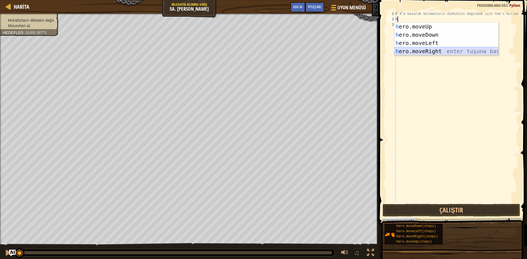
click at [445, 49] on div "h ero.moveUp enter tuşuna bas h ero.moveDown enter tuşuna bas h ero.moveLeft en…" at bounding box center [446, 47] width 104 height 49
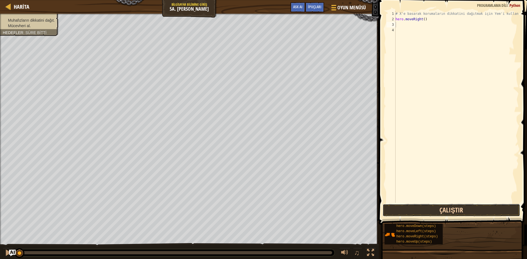
click at [415, 210] on button "Çalıştır" at bounding box center [452, 210] width 138 height 13
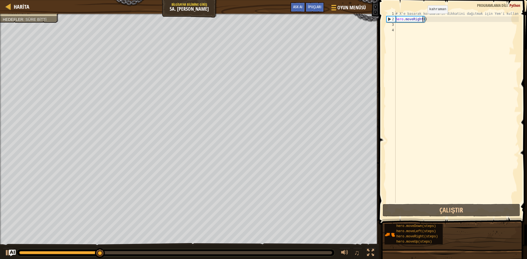
click at [423, 19] on div "# X'e basarak korumaların dikkatini dağıtmak için Yem'i kullan. hero . moveRigh…" at bounding box center [456, 112] width 124 height 203
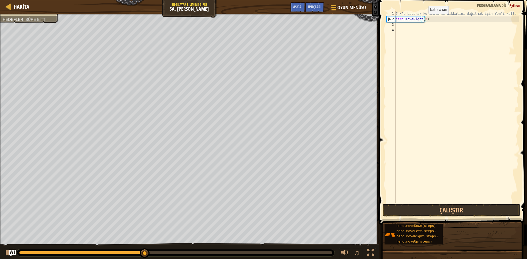
click at [424, 19] on div "# X'e basarak korumaların dikkatini dağıtmak için Yem'i kullan. hero . moveRigh…" at bounding box center [456, 112] width 124 height 203
click at [487, 212] on button "Çalıştır" at bounding box center [452, 210] width 138 height 13
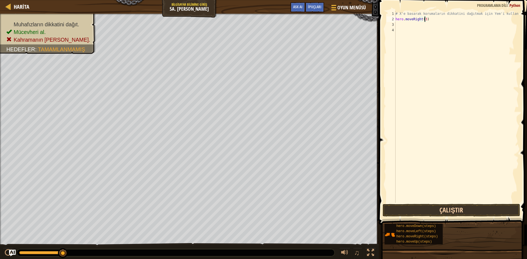
type textarea "hero.moveRight(3)"
click at [473, 212] on button "Çalıştır" at bounding box center [452, 210] width 138 height 13
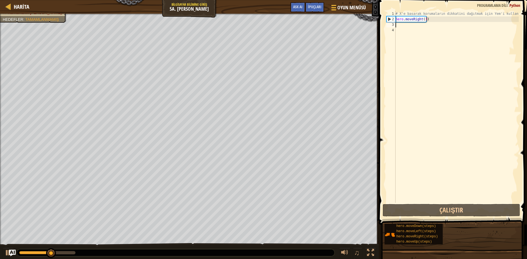
click at [401, 24] on div "# X'e basarak korumaların dikkatini dağıtmak için Yem'i kullan. hero . moveRigh…" at bounding box center [456, 112] width 124 height 203
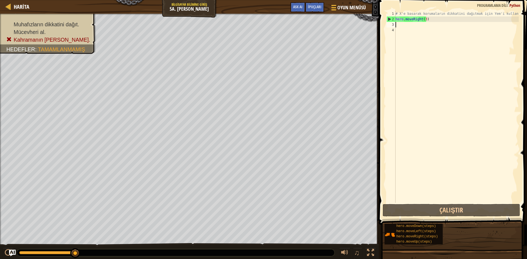
type textarea "h"
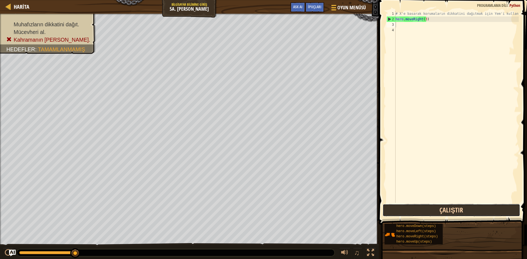
click at [486, 212] on button "Çalıştır" at bounding box center [452, 210] width 138 height 13
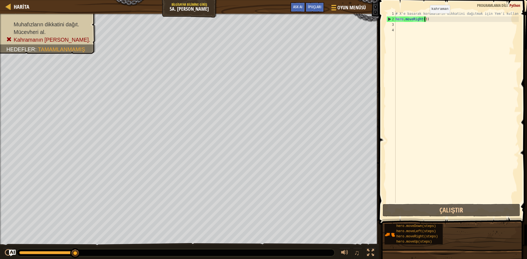
click at [425, 19] on div "# X'e basarak korumaların dikkatini dağıtmak için Yem'i kullan. hero . moveRigh…" at bounding box center [456, 112] width 124 height 203
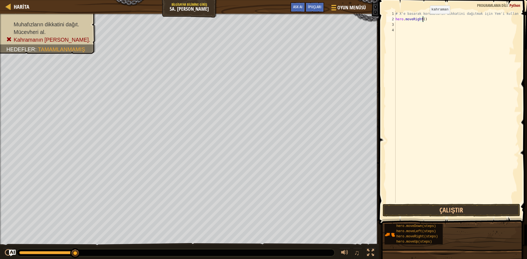
scroll to position [2, 2]
click at [511, 208] on button "Çalıştır" at bounding box center [452, 210] width 138 height 13
click at [423, 19] on div "# X'e basarak korumaların dikkatini dağıtmak için Yem'i kullan. hero . moveRigh…" at bounding box center [456, 112] width 124 height 203
type textarea "hero.moveRight(1)"
click at [485, 213] on button "Çalıştır" at bounding box center [452, 210] width 138 height 13
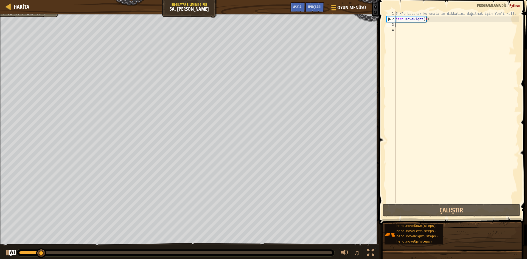
click at [397, 25] on div "# X'e basarak korumaların dikkatini dağıtmak için Yem'i kullan. hero . moveRigh…" at bounding box center [456, 112] width 124 height 203
type textarea "h"
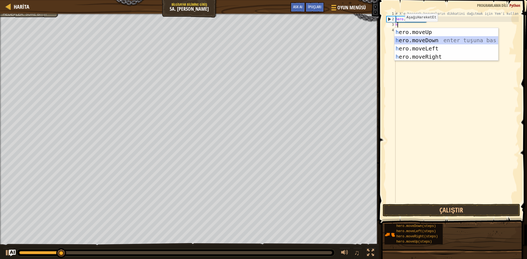
click at [412, 38] on div "h ero.moveUp enter tuşuna bas h ero.moveDown enter tuşuna bas h ero.moveLeft en…" at bounding box center [446, 52] width 104 height 49
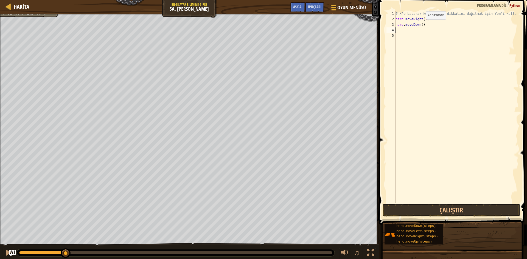
click at [421, 25] on div "# X'e basarak korumaların dikkatini dağıtmak için Yem'i kullan. hero . moveRigh…" at bounding box center [456, 112] width 124 height 203
type textarea "hero.moveDown(2)"
click at [498, 210] on button "Çalıştır" at bounding box center [452, 210] width 138 height 13
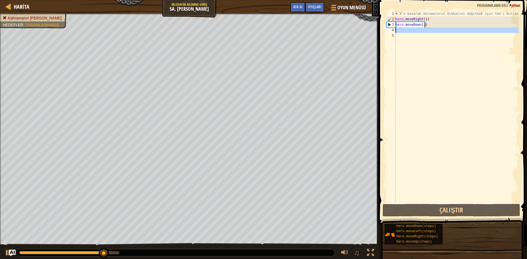
click at [394, 29] on div "4" at bounding box center [390, 29] width 9 height 5
